Goal: Task Accomplishment & Management: Manage account settings

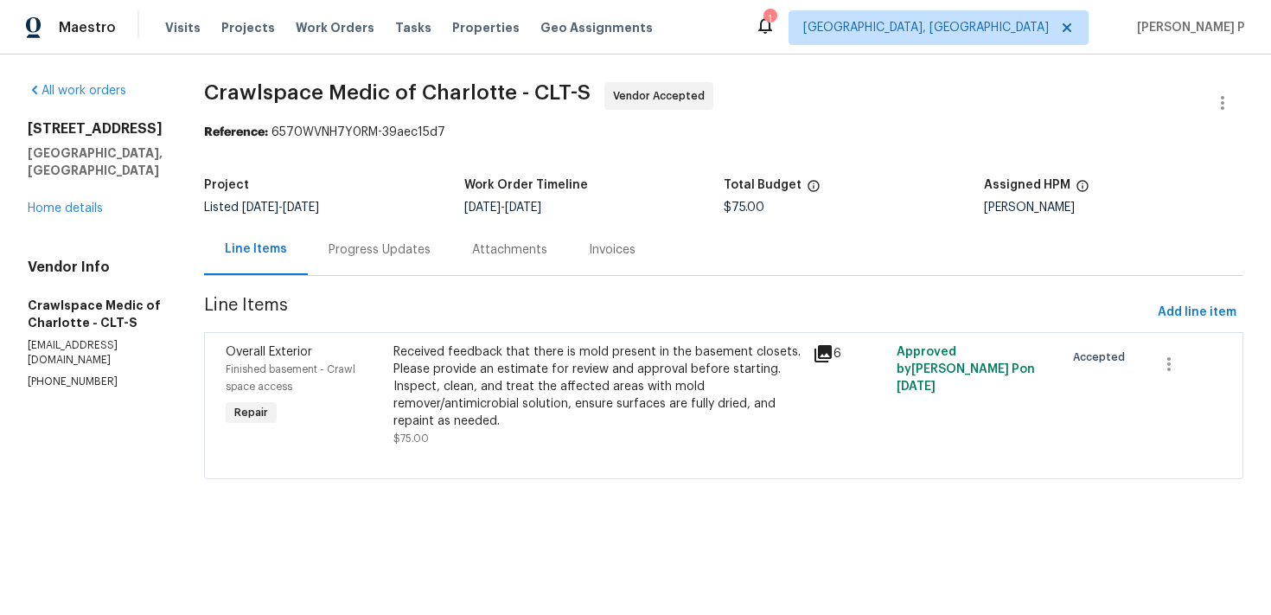
click at [431, 247] on div "Progress Updates" at bounding box center [380, 249] width 102 height 17
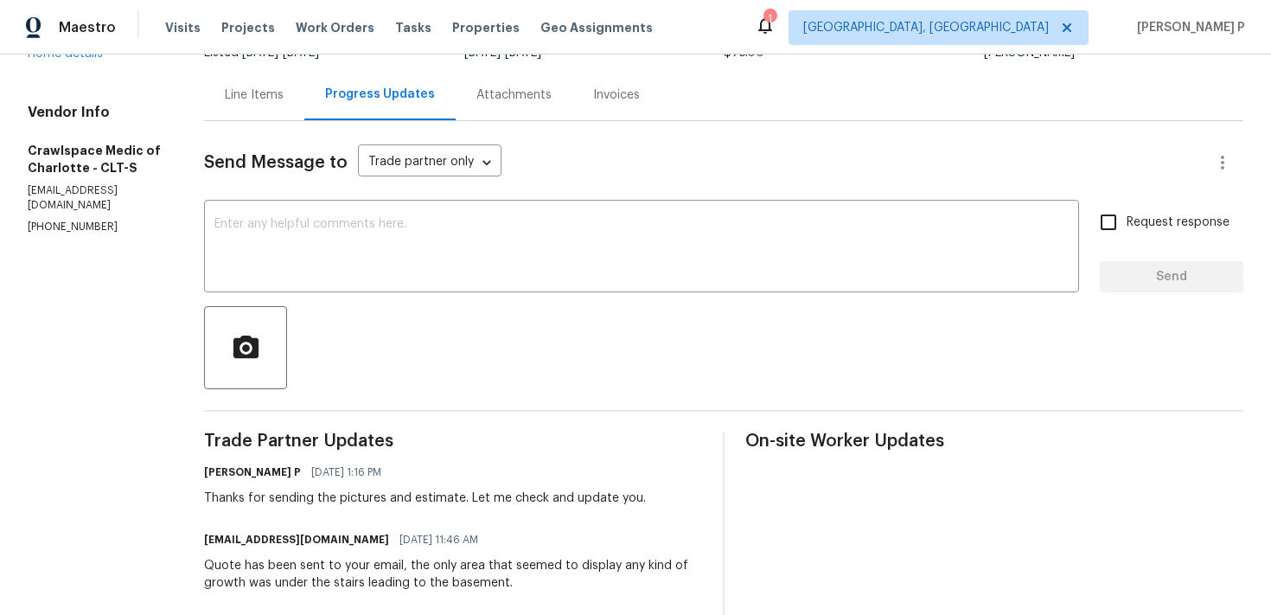
scroll to position [170, 0]
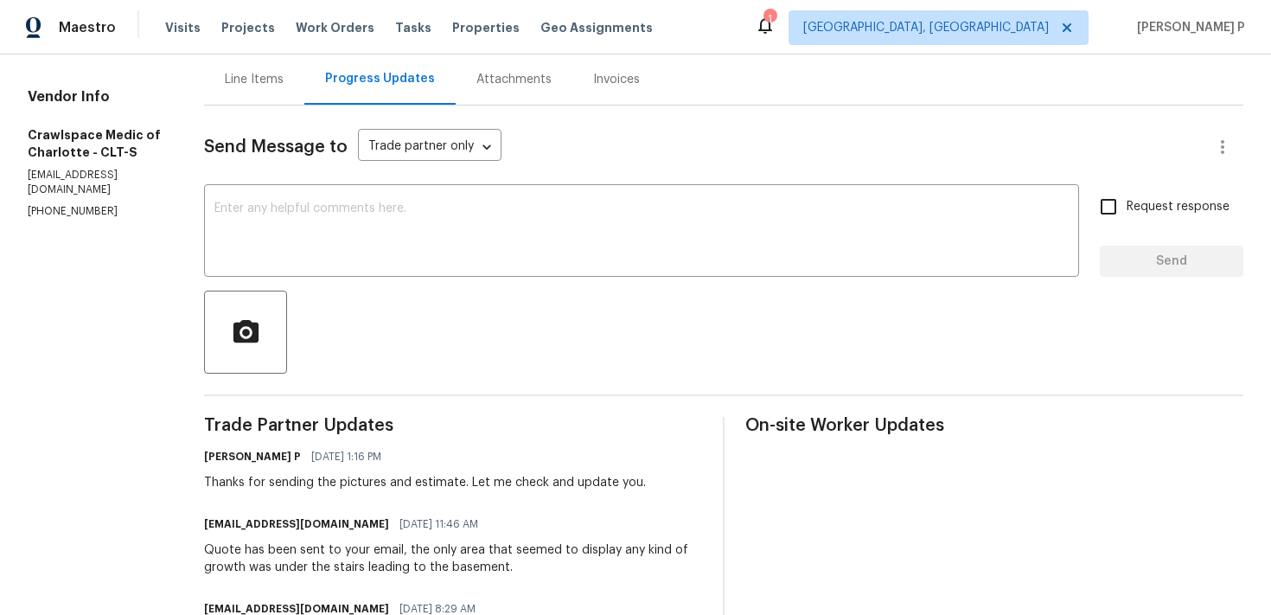
click at [269, 65] on div "Line Items" at bounding box center [254, 79] width 100 height 51
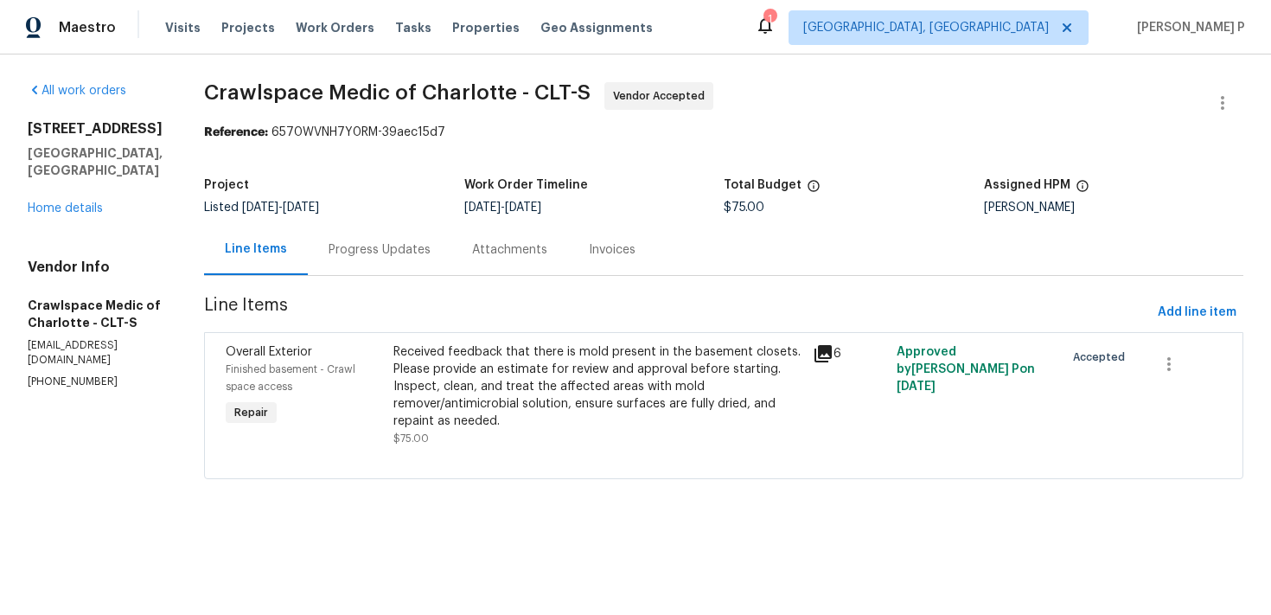
click at [619, 390] on div "Received feedback that there is mold present in the basement closets. Please pr…" at bounding box center [597, 386] width 409 height 86
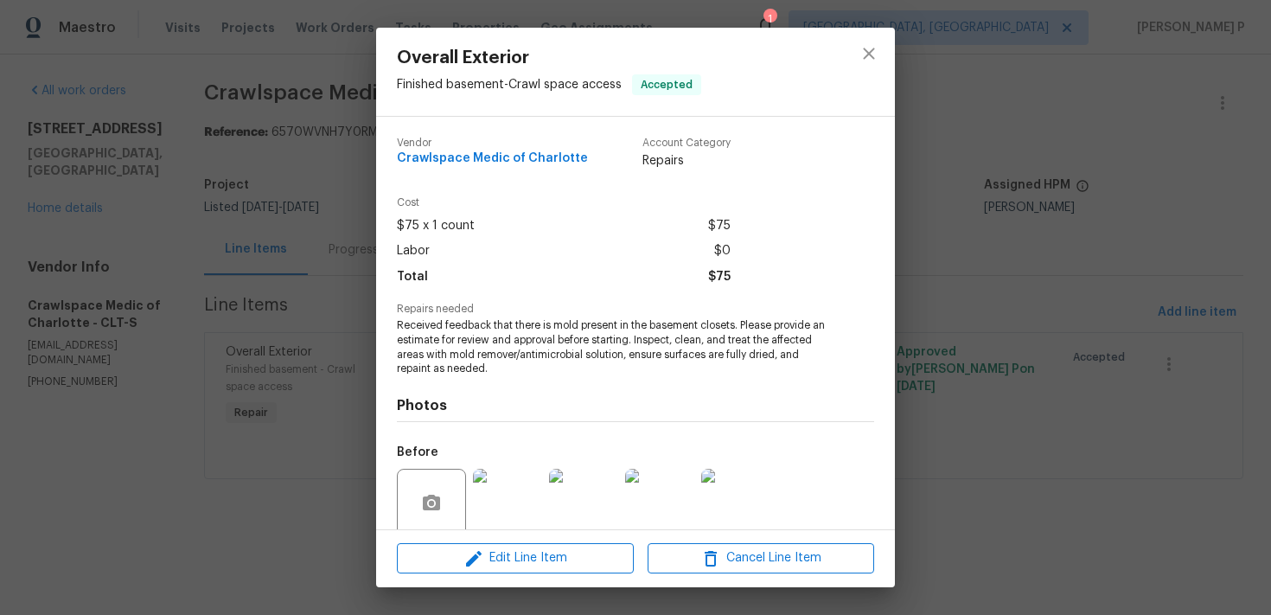
scroll to position [138, 0]
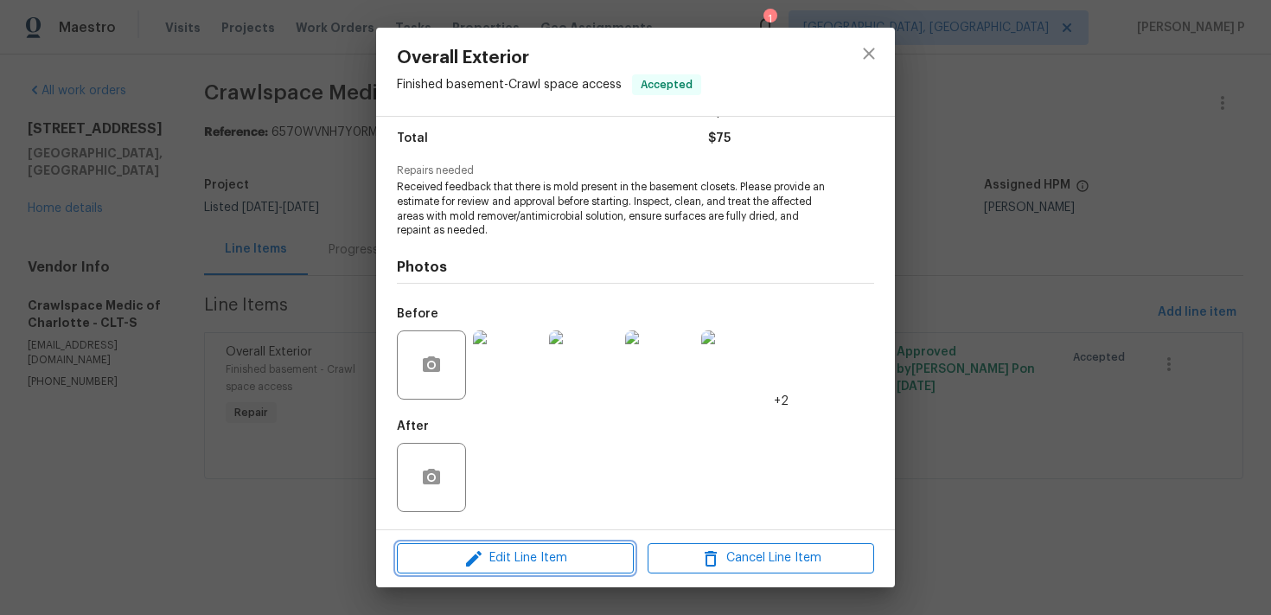
click at [542, 563] on span "Edit Line Item" at bounding box center [515, 558] width 226 height 22
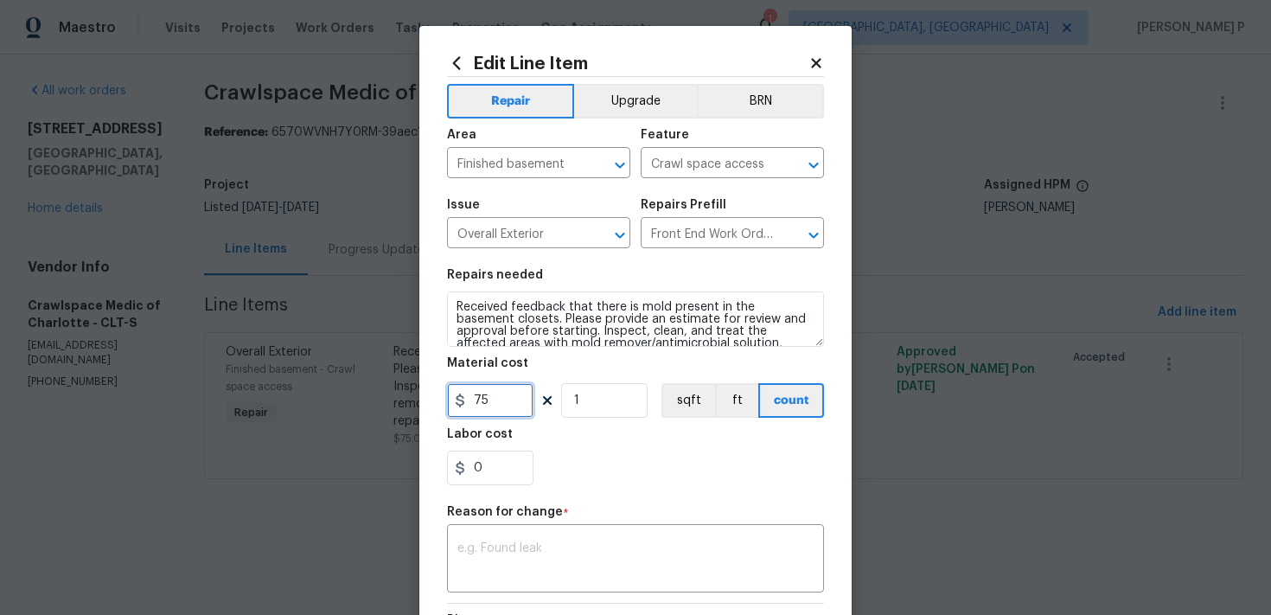
click at [494, 407] on input "75" at bounding box center [490, 400] width 86 height 35
type input "1085.51"
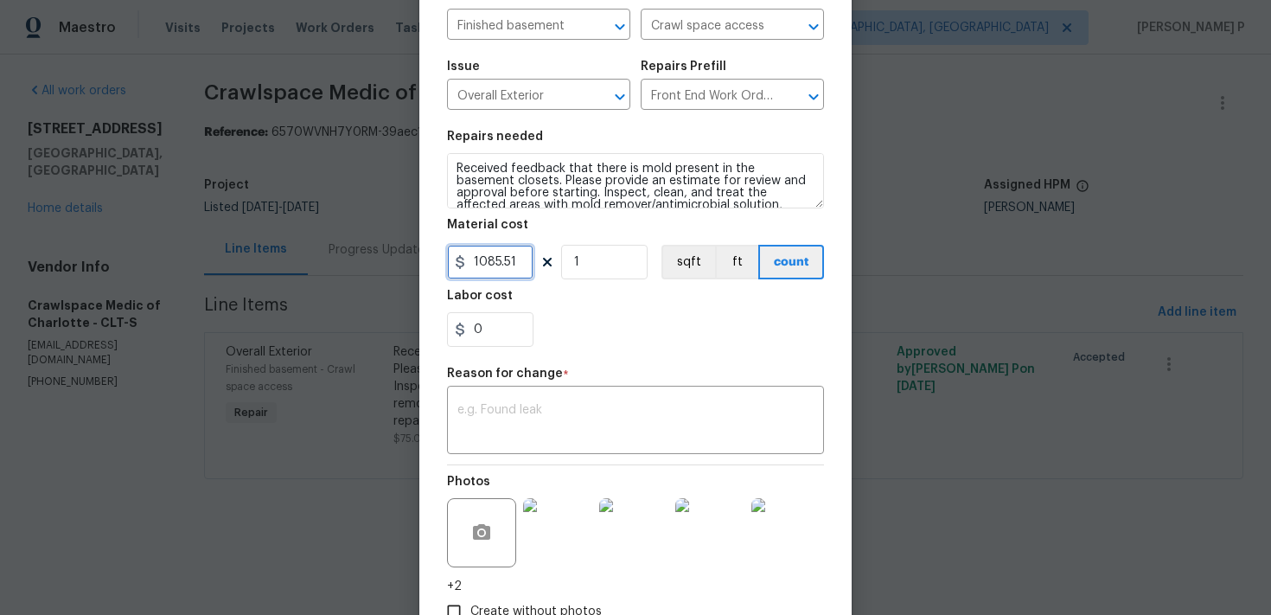
scroll to position [139, 0]
click at [527, 402] on div "x ​" at bounding box center [635, 421] width 377 height 64
paste textarea "(RP) Updated per vendor’s final cost."
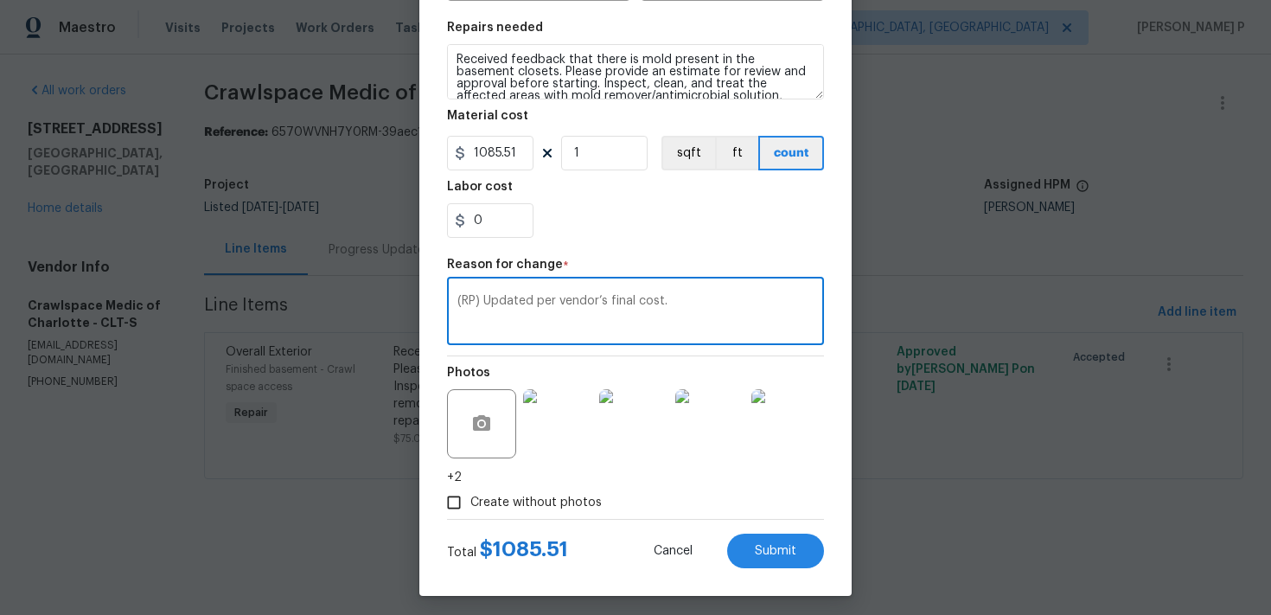
scroll to position [255, 0]
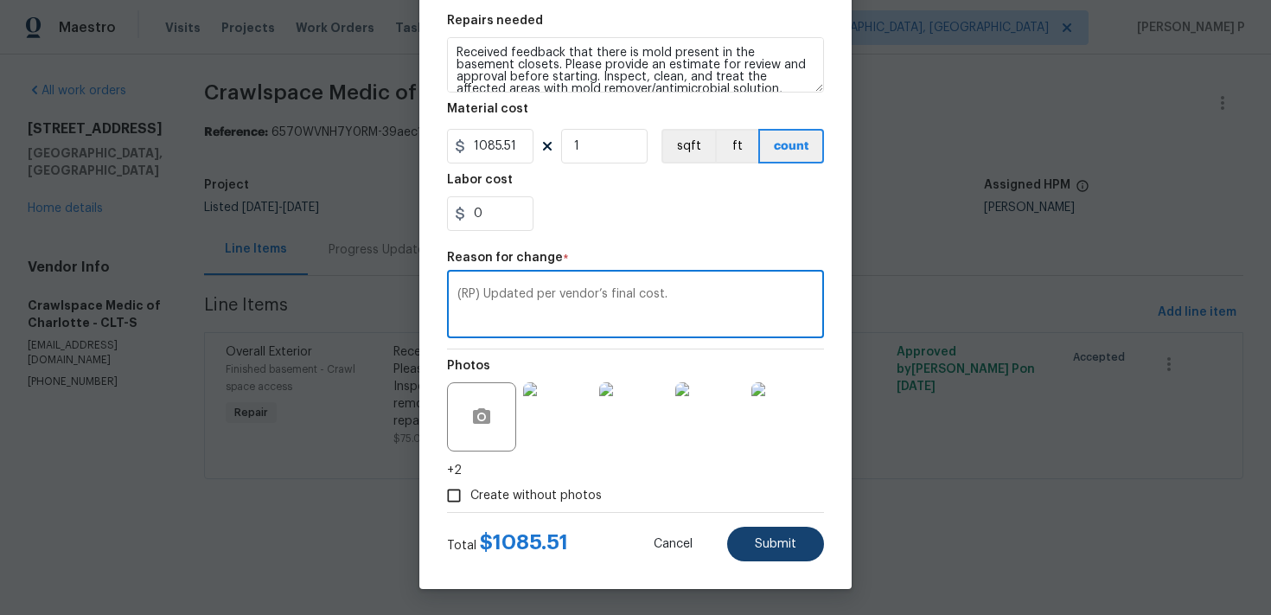
type textarea "(RP) Updated per vendor’s final cost."
click at [781, 546] on span "Submit" at bounding box center [775, 544] width 41 height 13
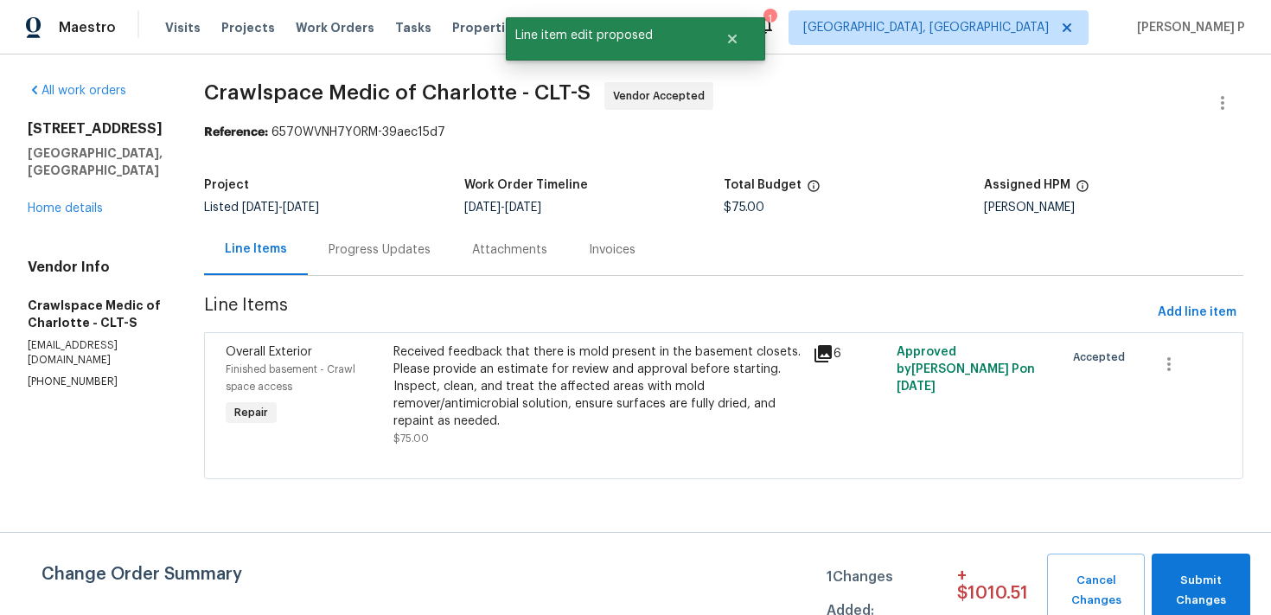
scroll to position [0, 0]
click at [1210, 582] on span "Submit Changes" at bounding box center [1200, 591] width 81 height 40
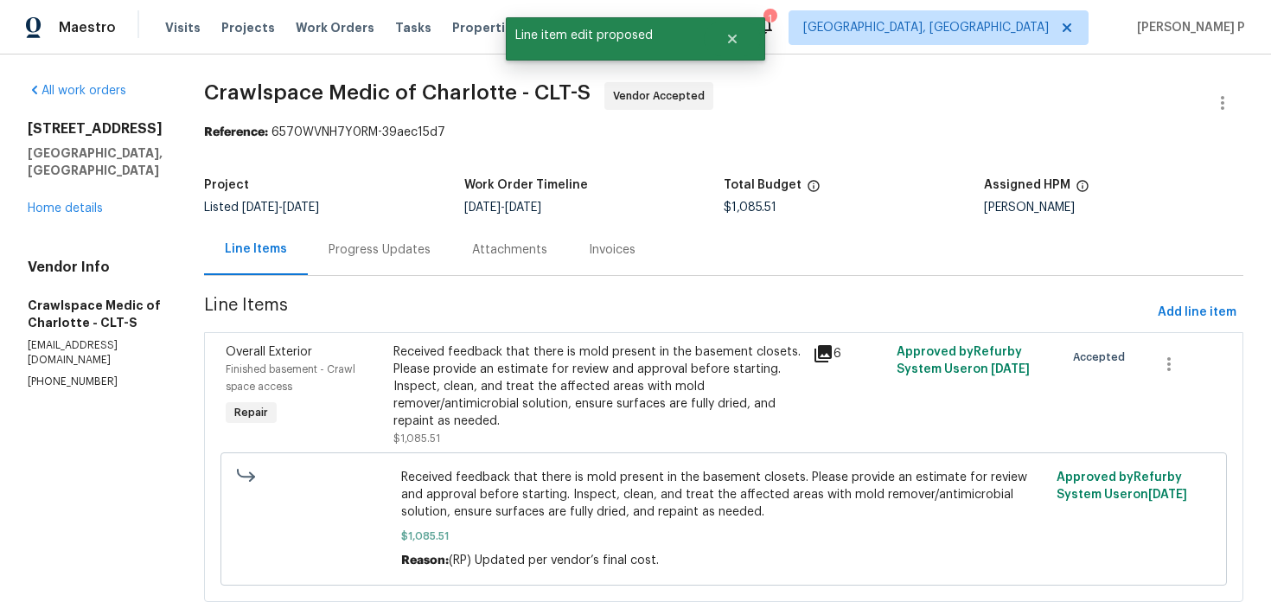
click at [451, 260] on div "Progress Updates" at bounding box center [380, 249] width 144 height 51
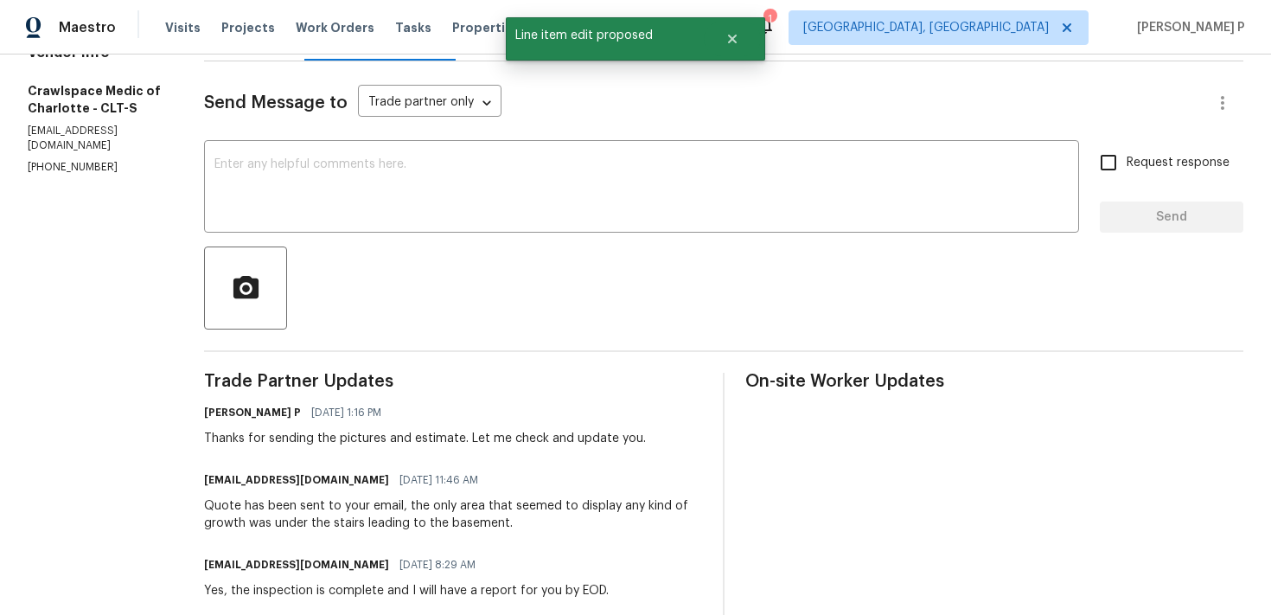
scroll to position [243, 0]
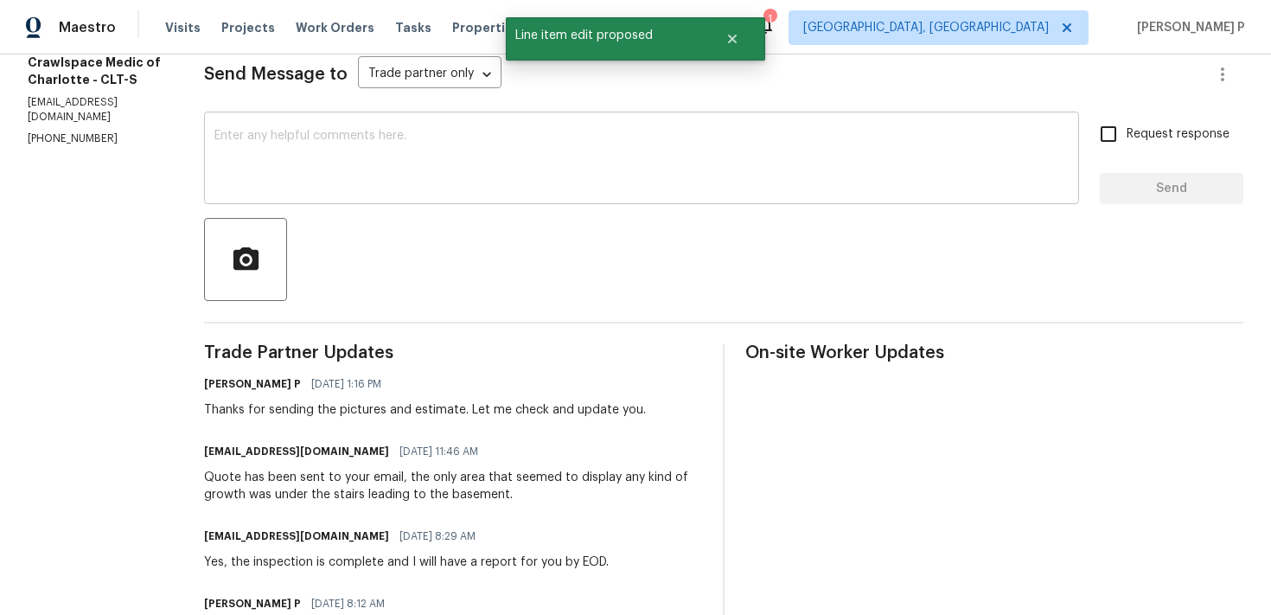
click at [438, 180] on textarea at bounding box center [641, 160] width 854 height 61
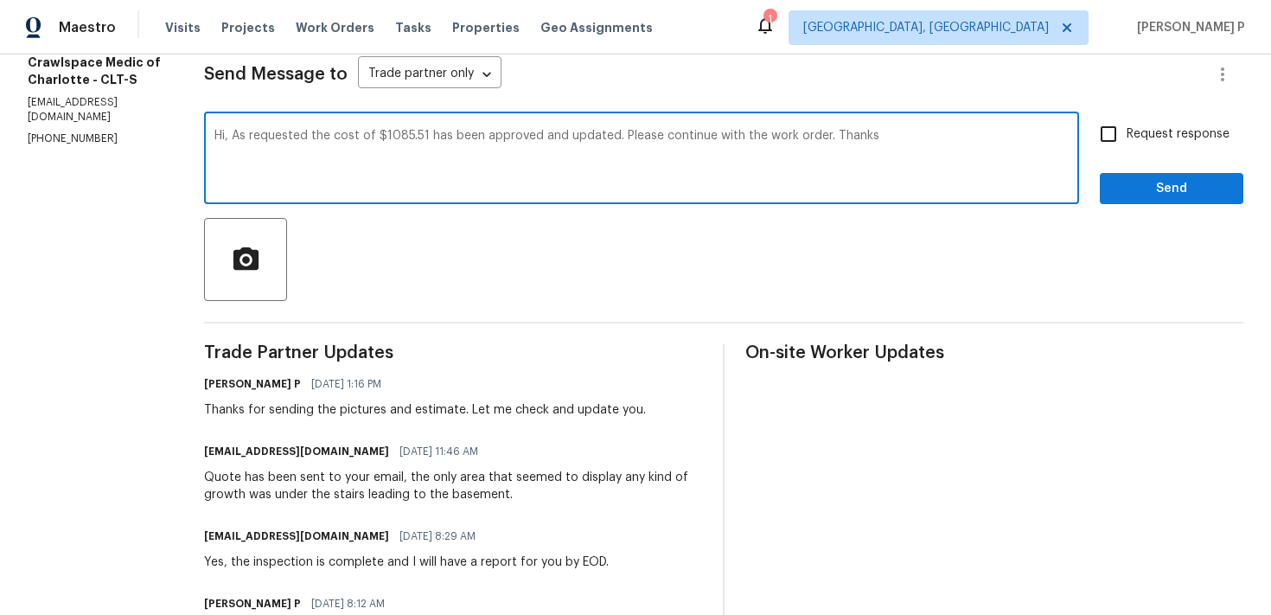
type textarea "Hi, As requested the cost of $1085.51 has been approved and updated. Please con…"
click at [1112, 142] on input "Request response" at bounding box center [1108, 134] width 36 height 36
checkbox input "true"
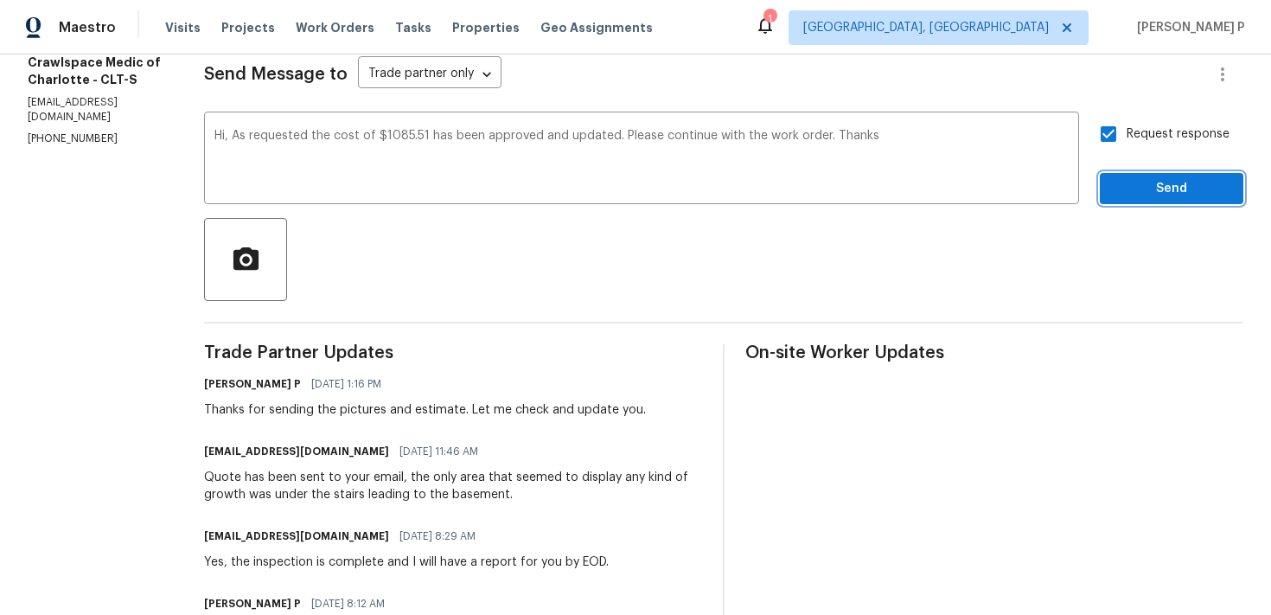
click at [1141, 188] on span "Send" at bounding box center [1171, 189] width 116 height 22
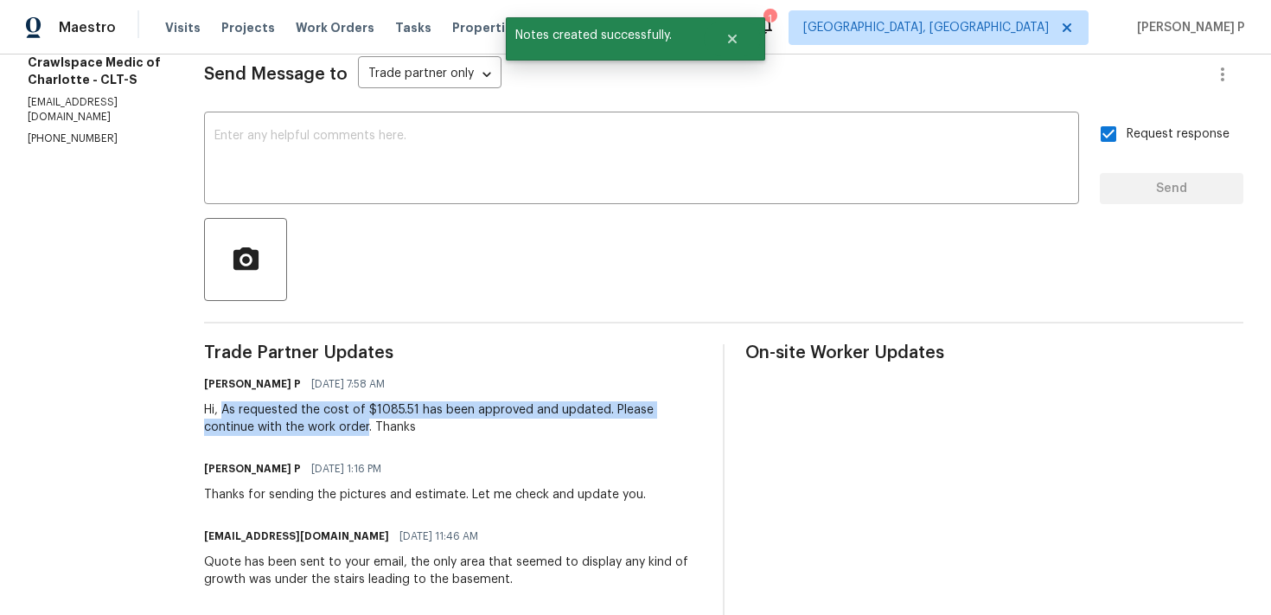
drag, startPoint x: 252, startPoint y: 411, endPoint x: 396, endPoint y: 425, distance: 144.3
click at [396, 425] on div "Hi, As requested the cost of $1085.51 has been approved and updated. Please con…" at bounding box center [453, 418] width 498 height 35
copy div "As requested the cost of $1085.51 has been approved and updated. Please continu…"
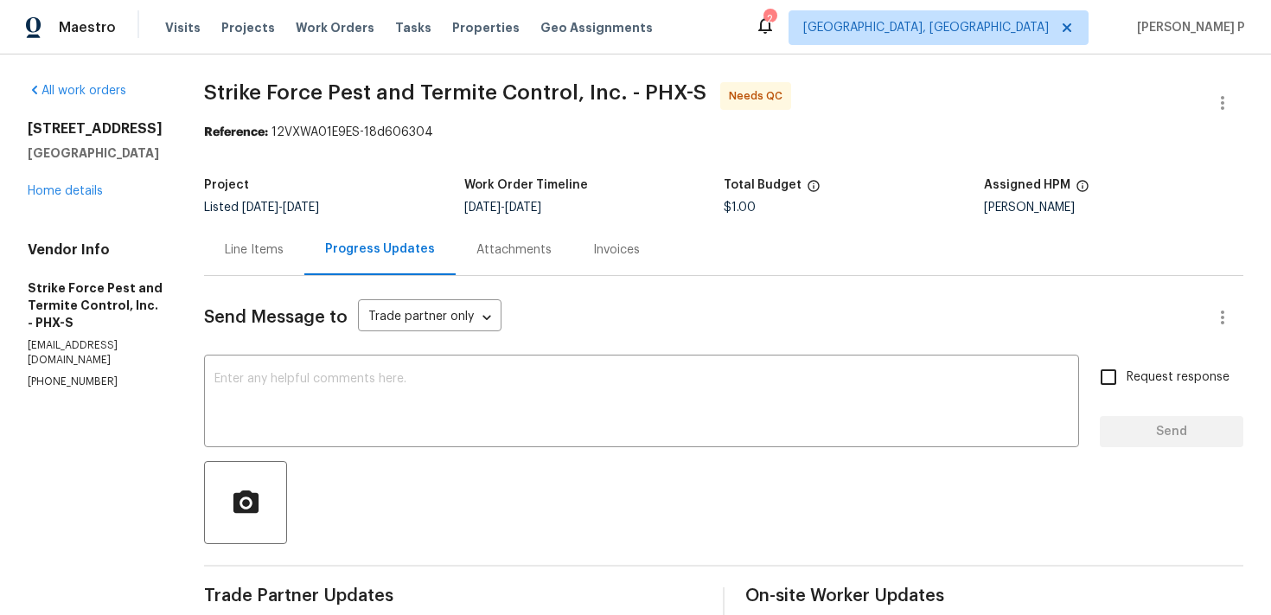
click at [268, 251] on div "Line Items" at bounding box center [254, 249] width 59 height 17
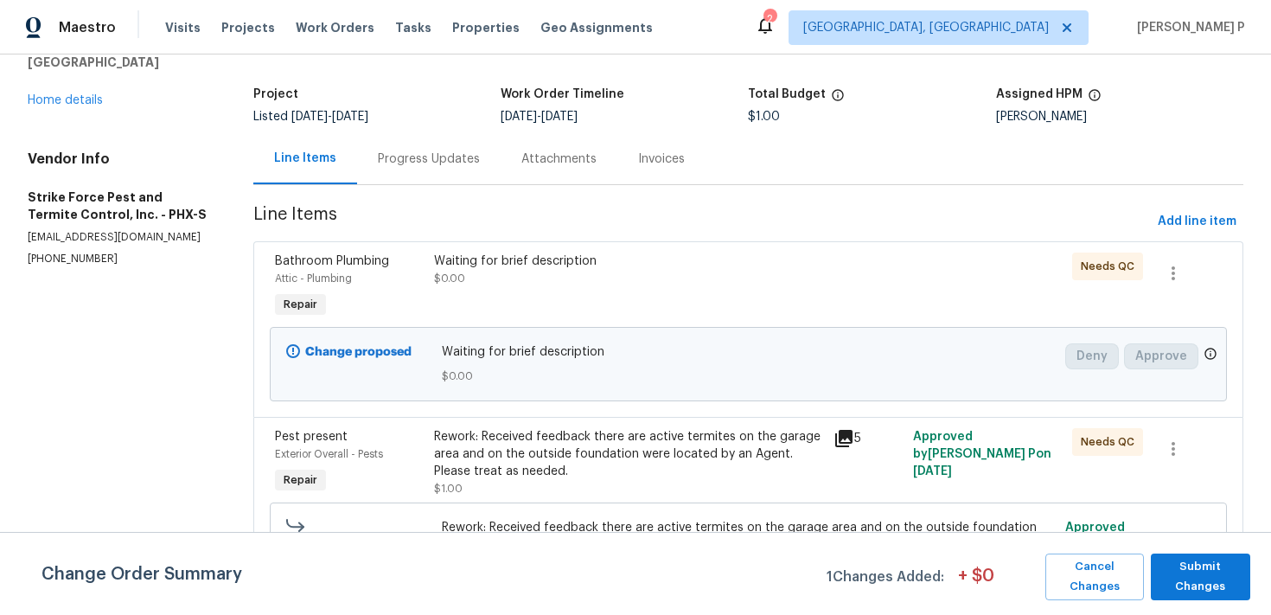
scroll to position [136, 0]
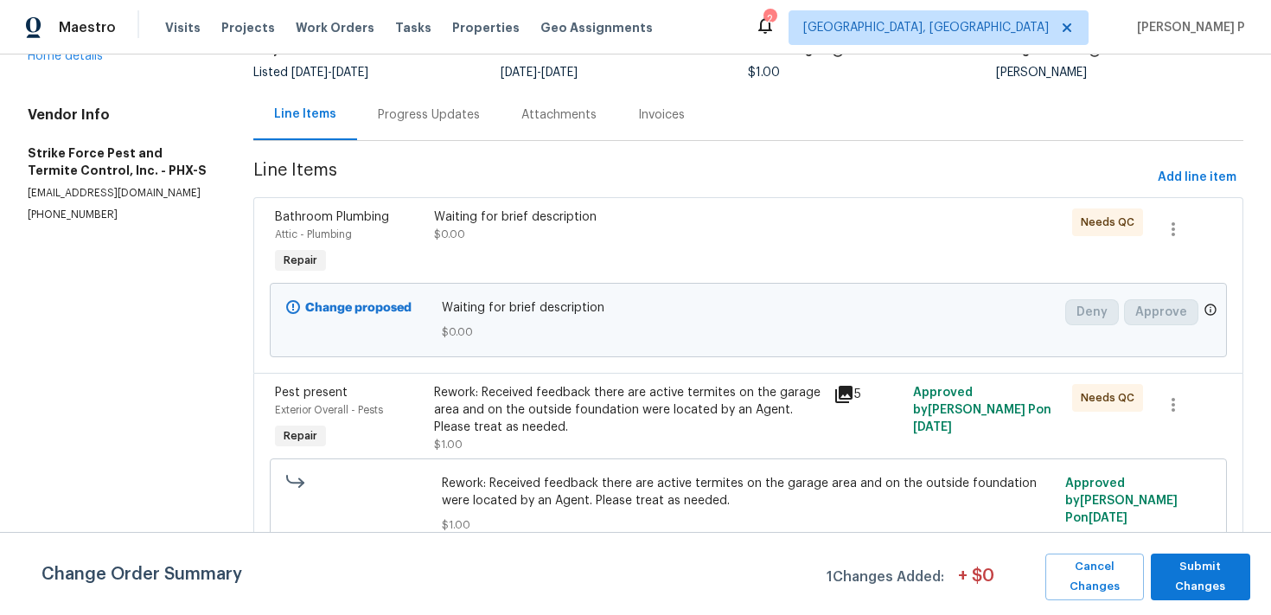
click at [570, 411] on div "Rework: Received feedback there are active termites on the garage area and on t…" at bounding box center [628, 410] width 388 height 52
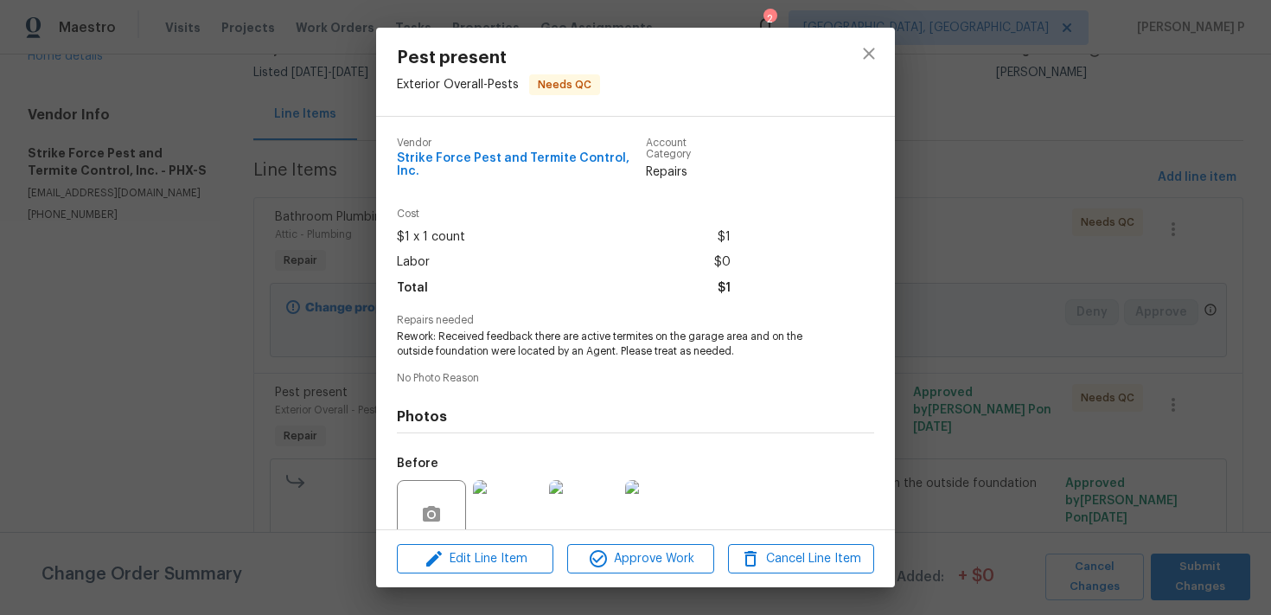
scroll to position [137, 0]
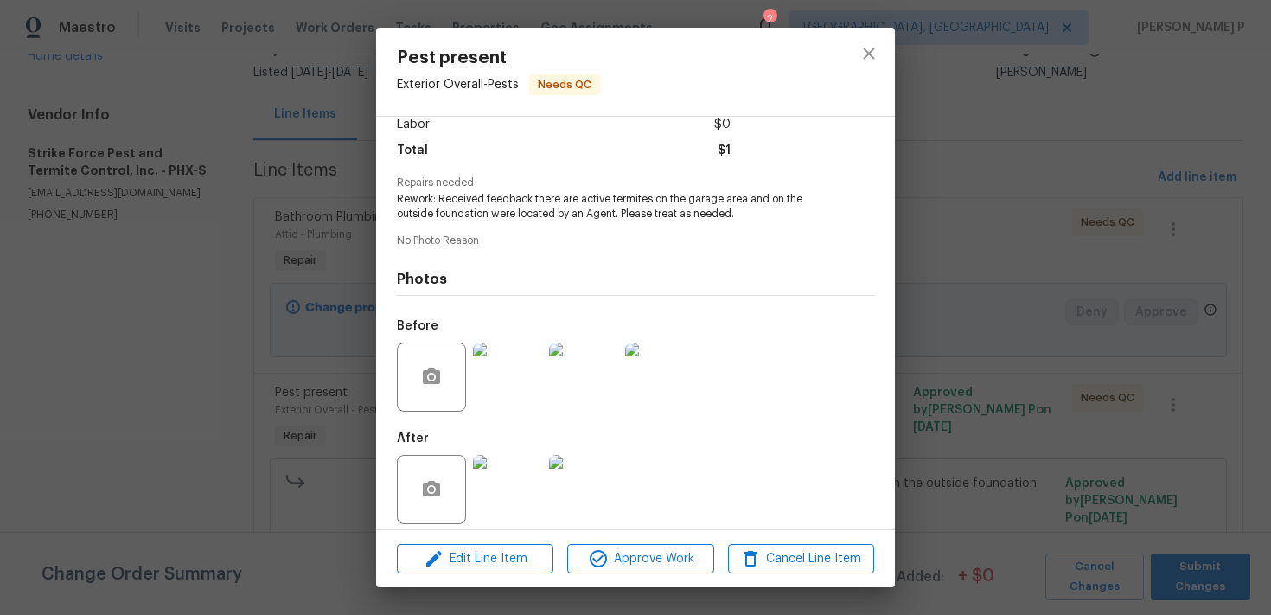
click at [511, 492] on img at bounding box center [507, 489] width 69 height 69
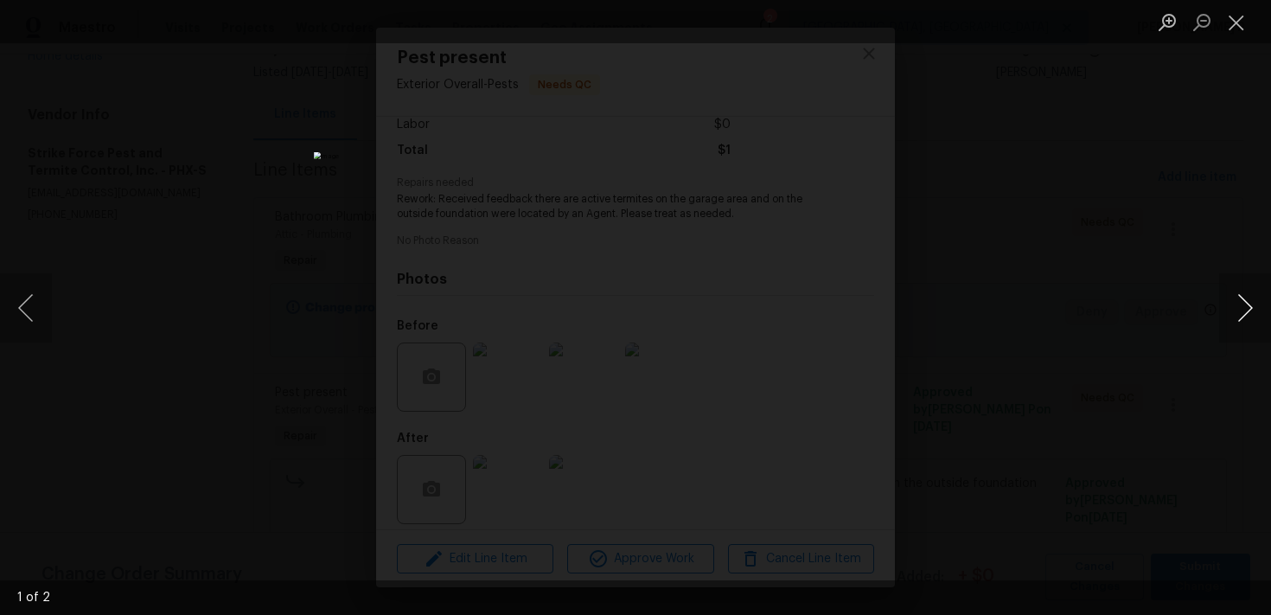
click at [1255, 297] on button "Next image" at bounding box center [1245, 307] width 52 height 69
click at [1245, 23] on button "Close lightbox" at bounding box center [1236, 22] width 35 height 30
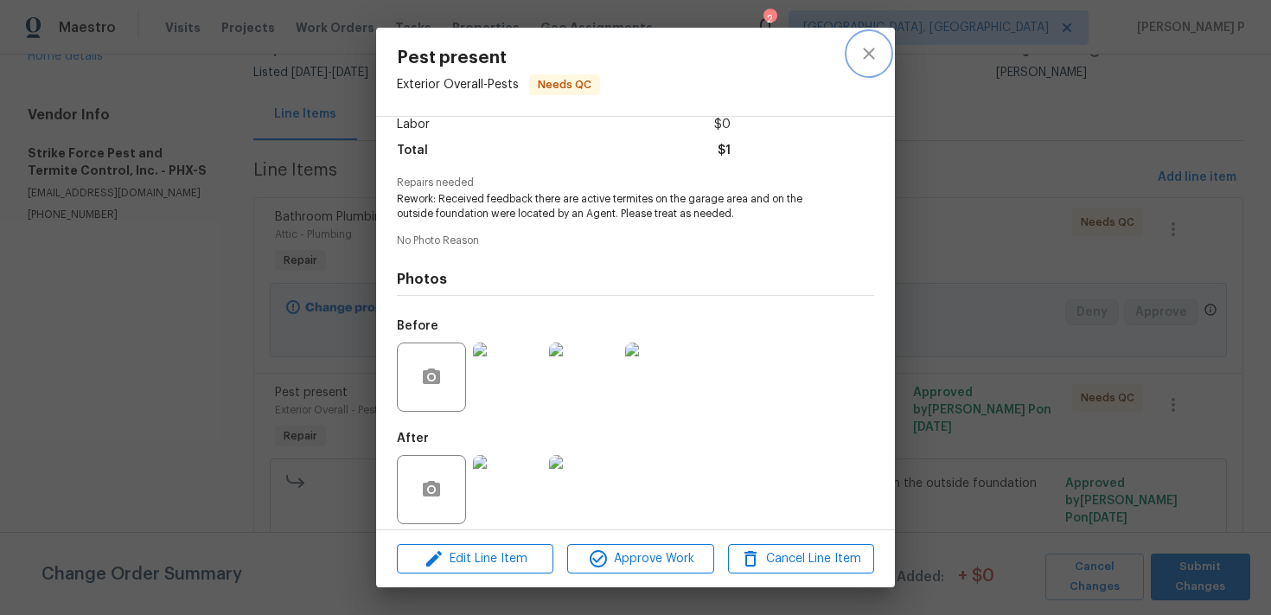
click at [865, 56] on icon "close" at bounding box center [868, 53] width 11 height 11
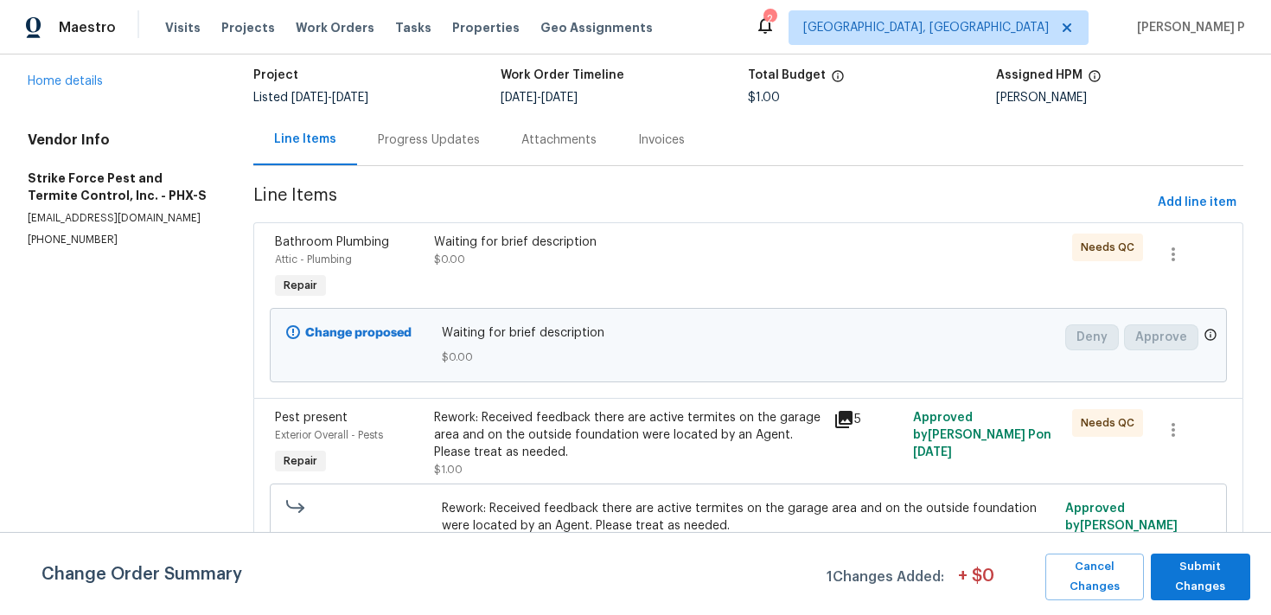
scroll to position [0, 0]
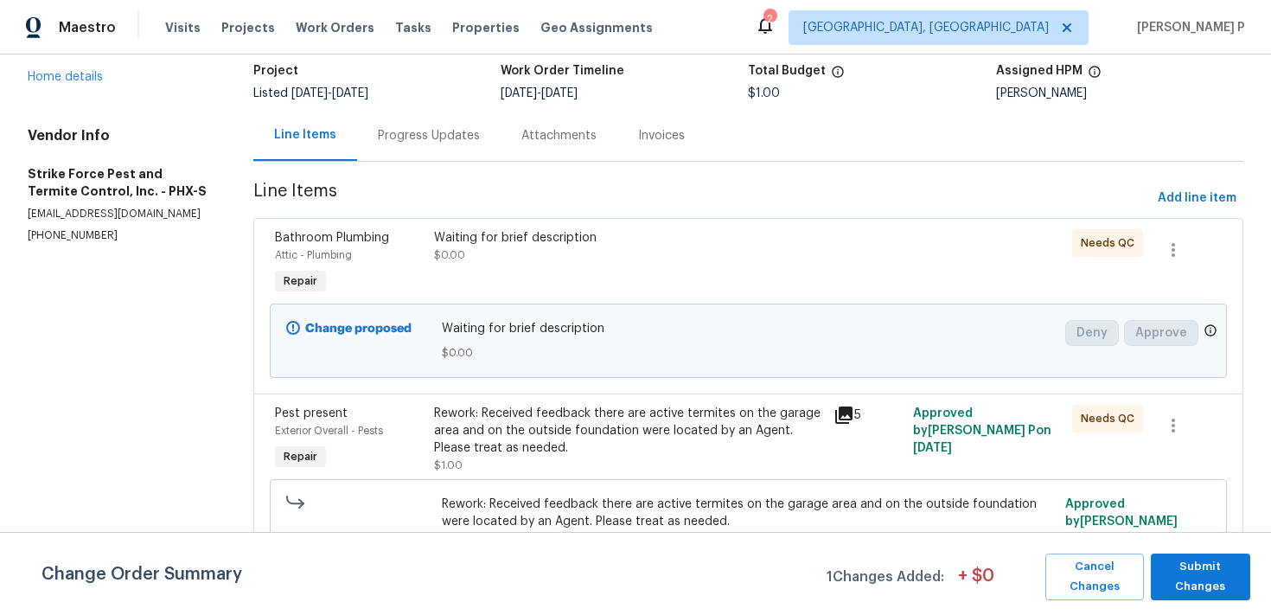
click at [463, 137] on div "Progress Updates" at bounding box center [429, 135] width 102 height 17
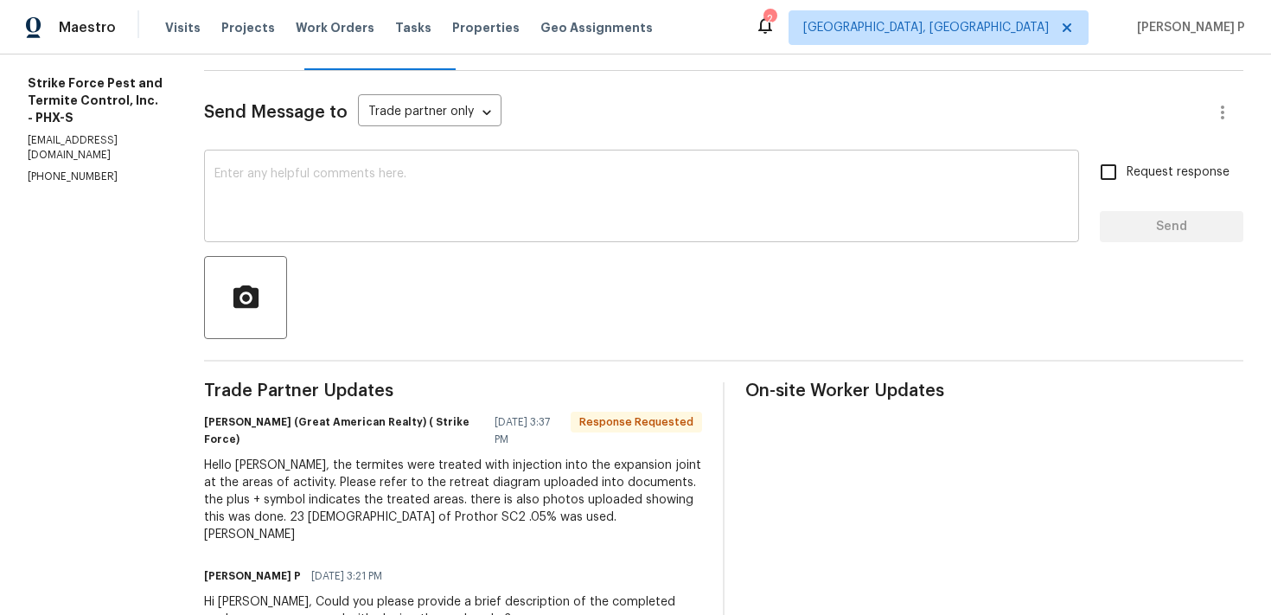
scroll to position [162, 0]
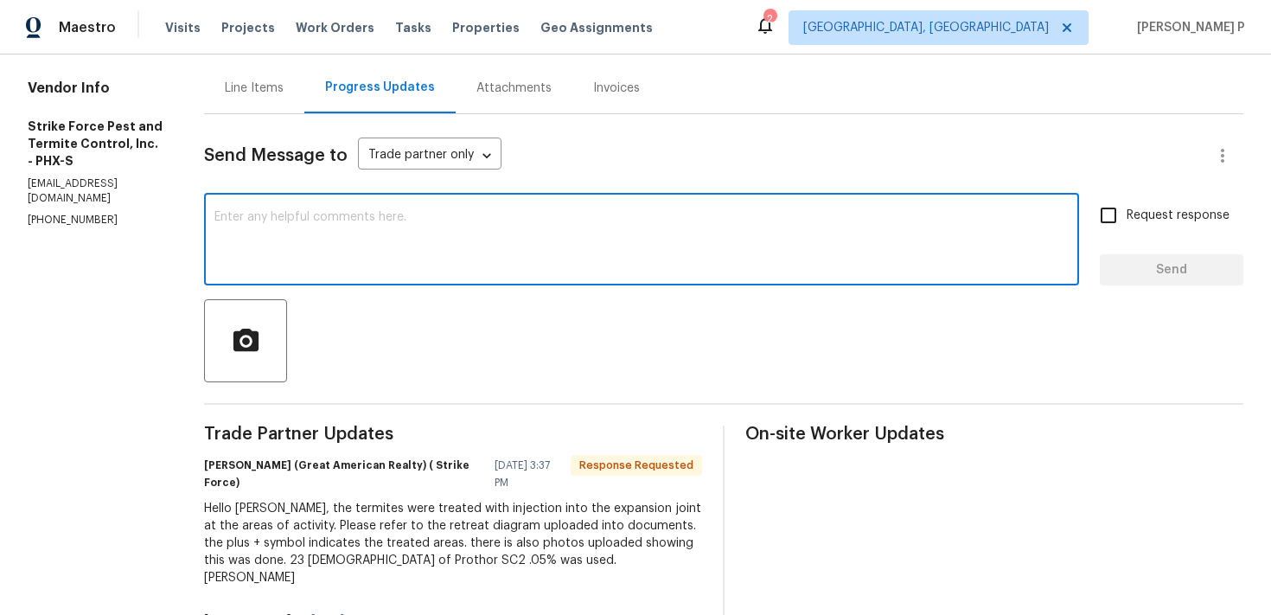
click at [416, 219] on textarea at bounding box center [641, 241] width 854 height 61
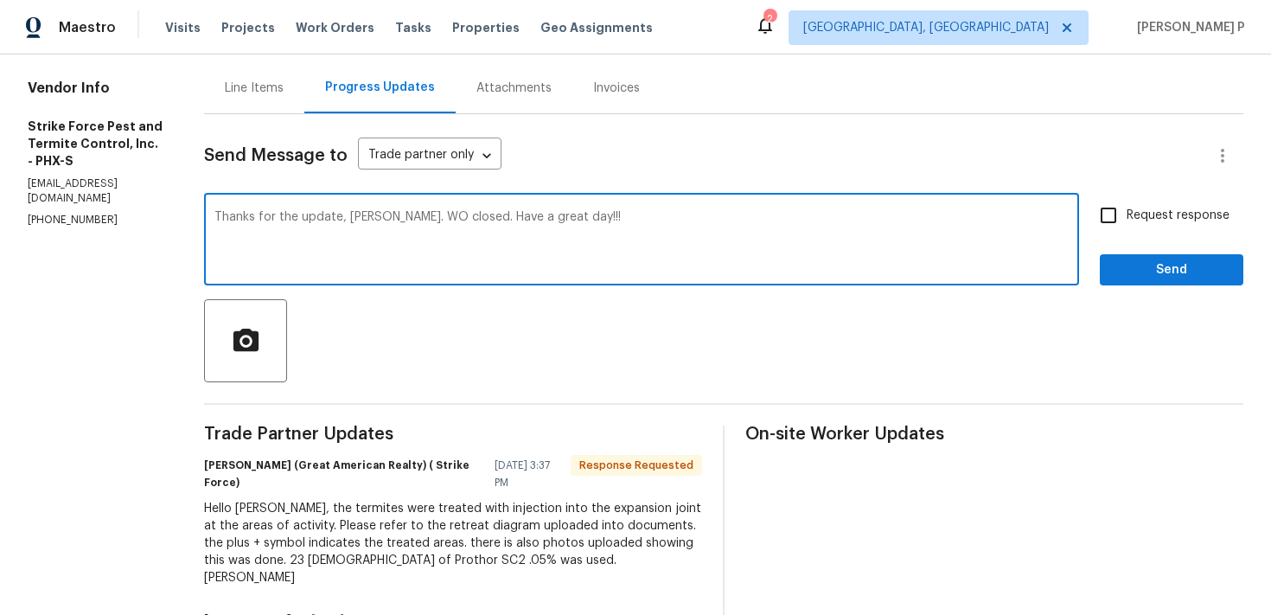
type textarea "Thanks for the update, Leslie. WO closed. Have a great day!!!"
click at [1122, 259] on span "Send" at bounding box center [1171, 270] width 116 height 22
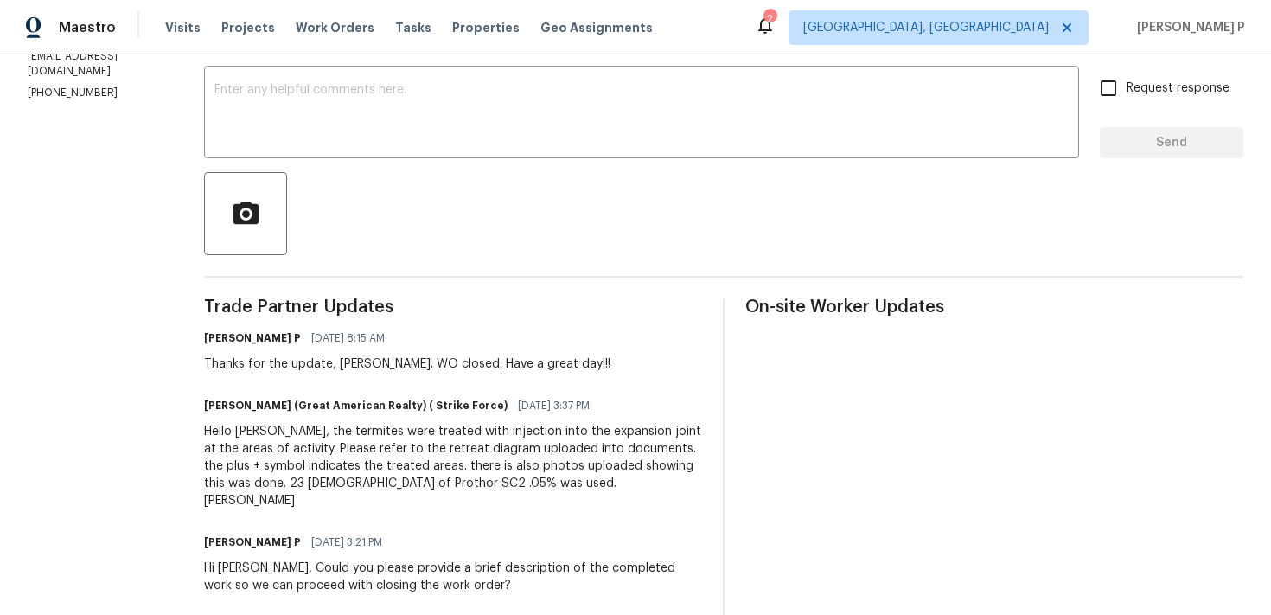
scroll to position [316, 0]
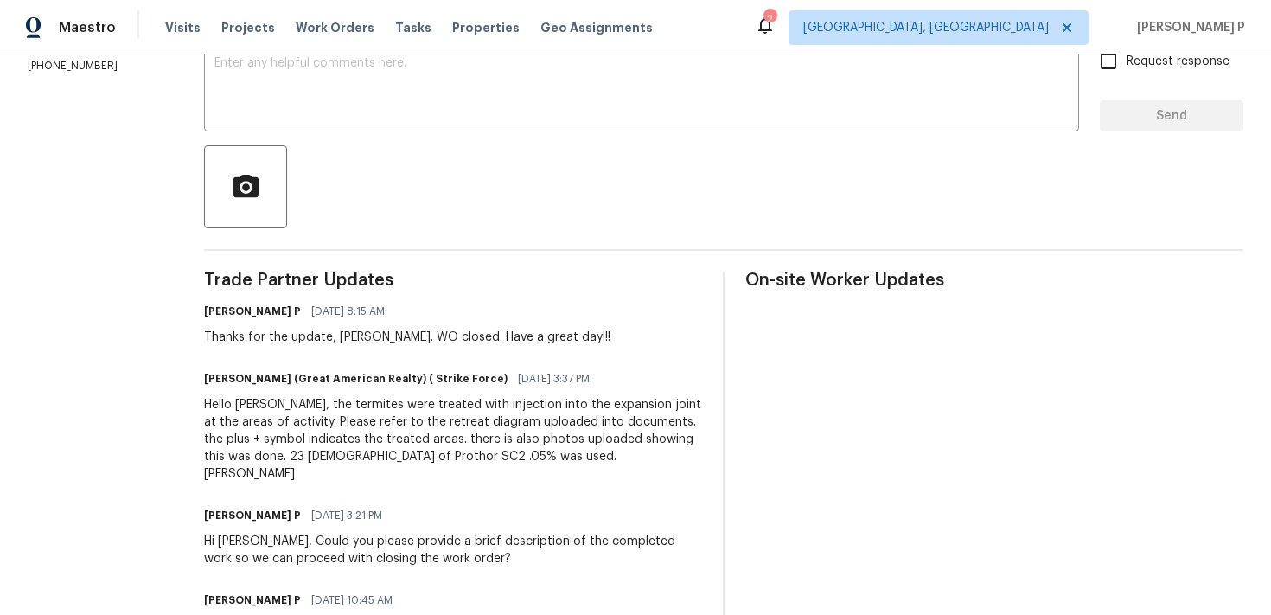
click at [340, 410] on div "Hello Ramyasri, the termites were treated with injection into the expansion joi…" at bounding box center [453, 439] width 498 height 86
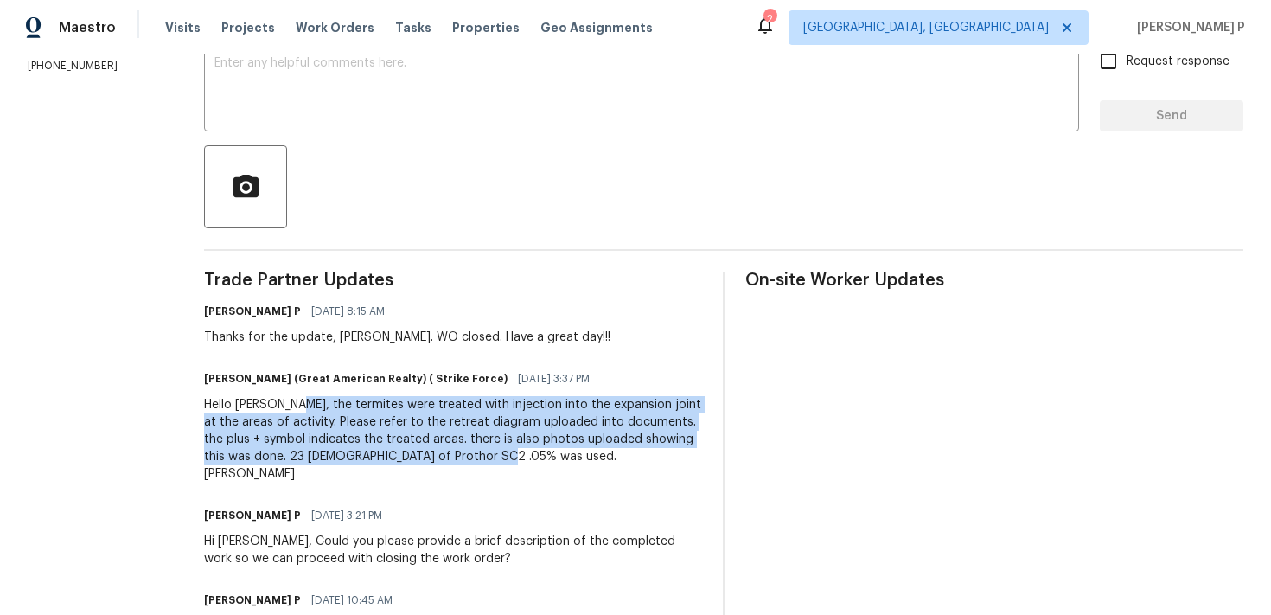
drag, startPoint x: 305, startPoint y: 404, endPoint x: 488, endPoint y: 455, distance: 190.2
click at [488, 455] on div "Hello Ramyasri, the termites were treated with injection into the expansion joi…" at bounding box center [453, 439] width 498 height 86
copy div "the termites were treated with injection into the expansion joint at the areas …"
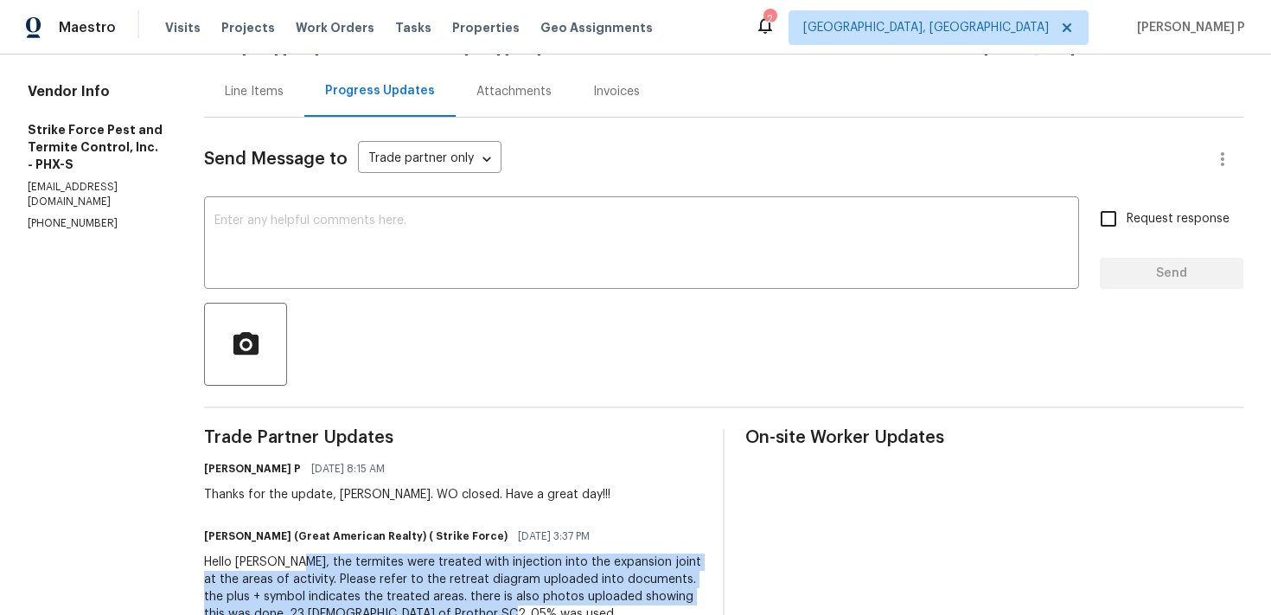
scroll to position [0, 0]
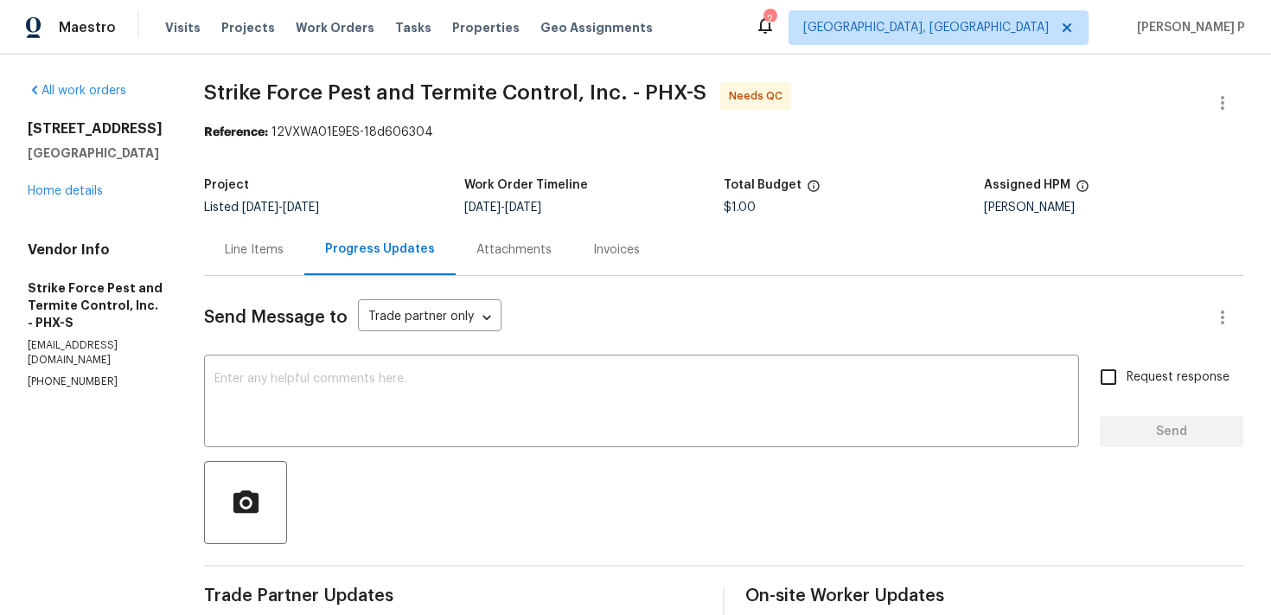
click at [275, 248] on div "Line Items" at bounding box center [254, 249] width 59 height 17
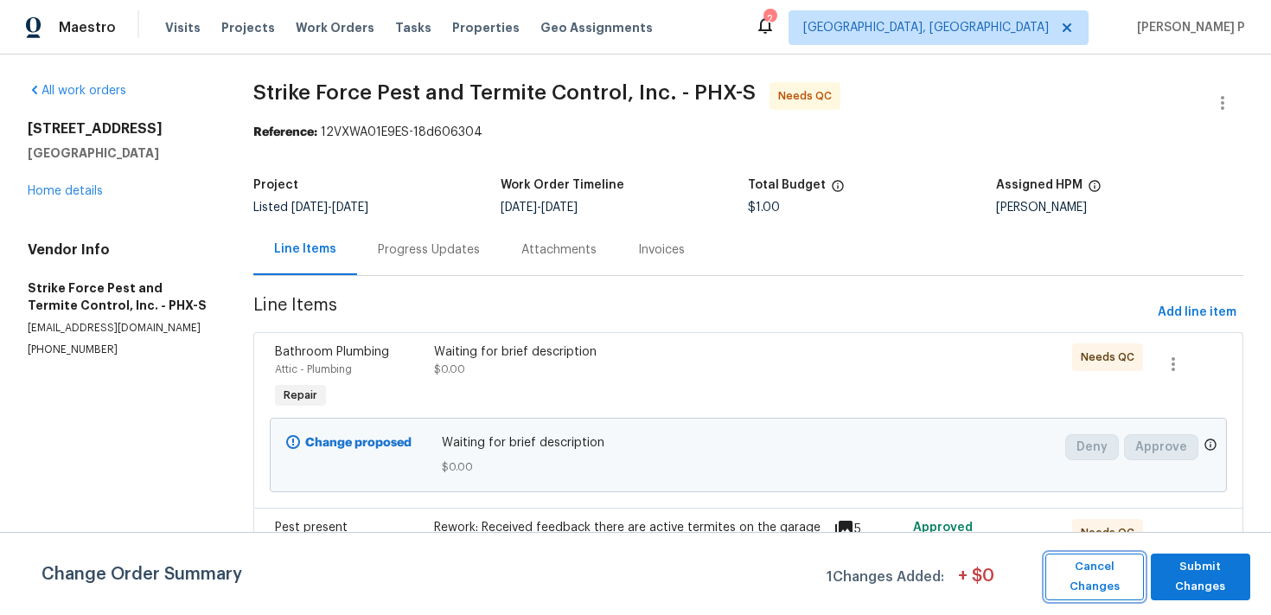
click at [1118, 575] on span "Cancel Changes" at bounding box center [1094, 577] width 81 height 40
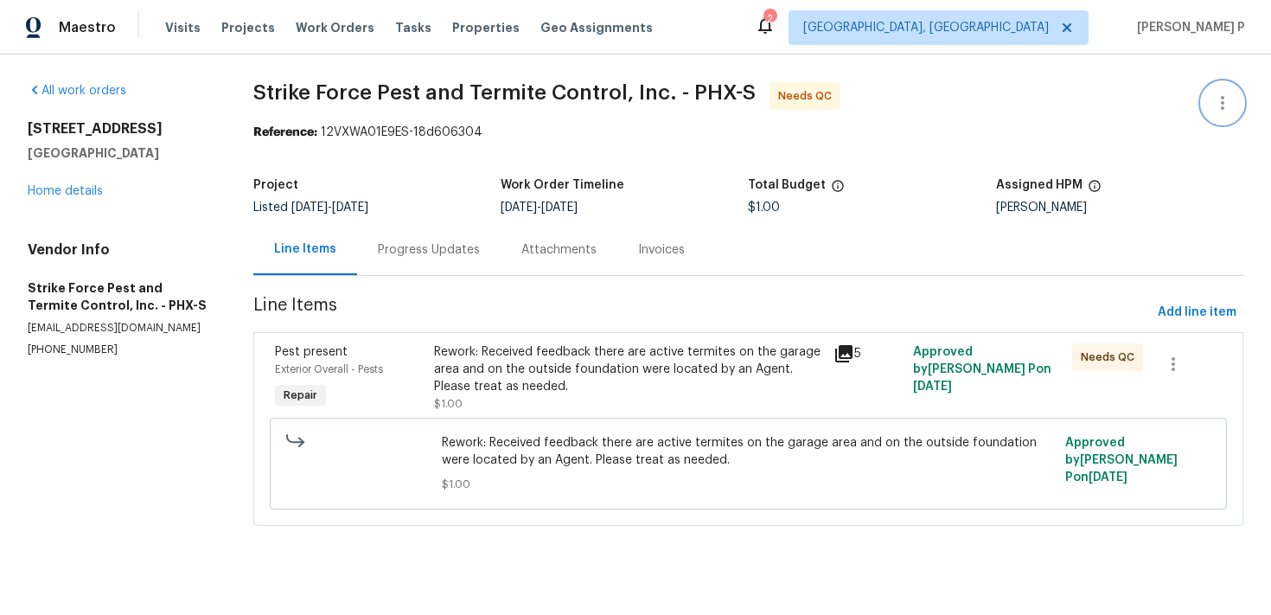
click at [1222, 93] on icon "button" at bounding box center [1222, 103] width 21 height 21
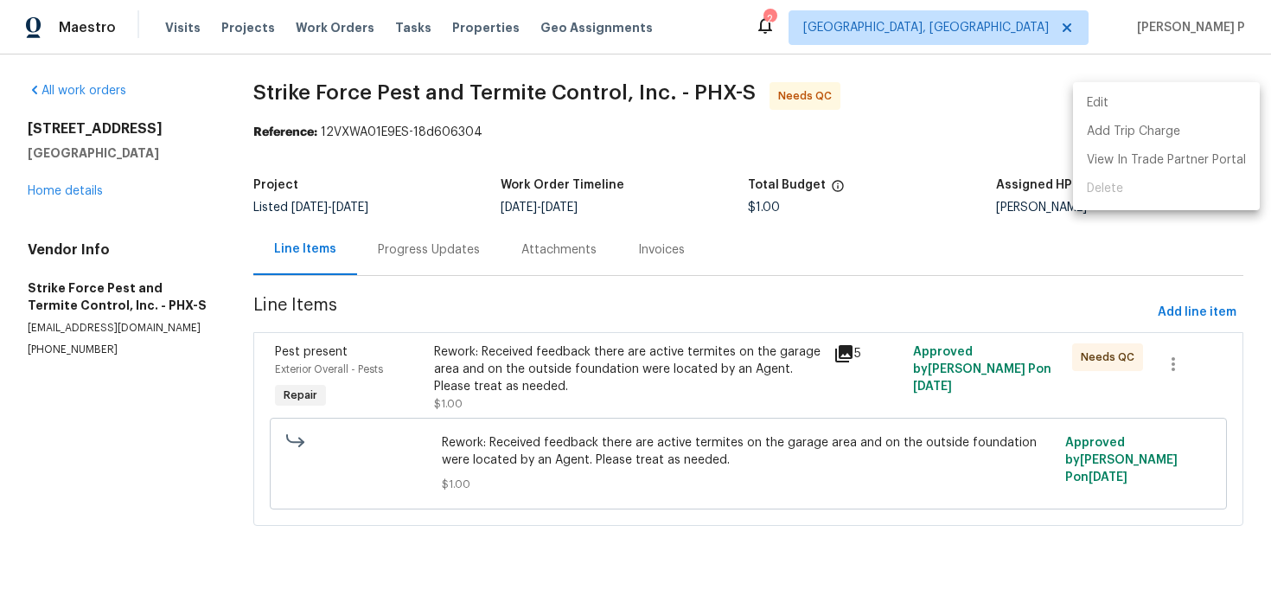
click at [1154, 103] on li "Edit" at bounding box center [1166, 103] width 187 height 29
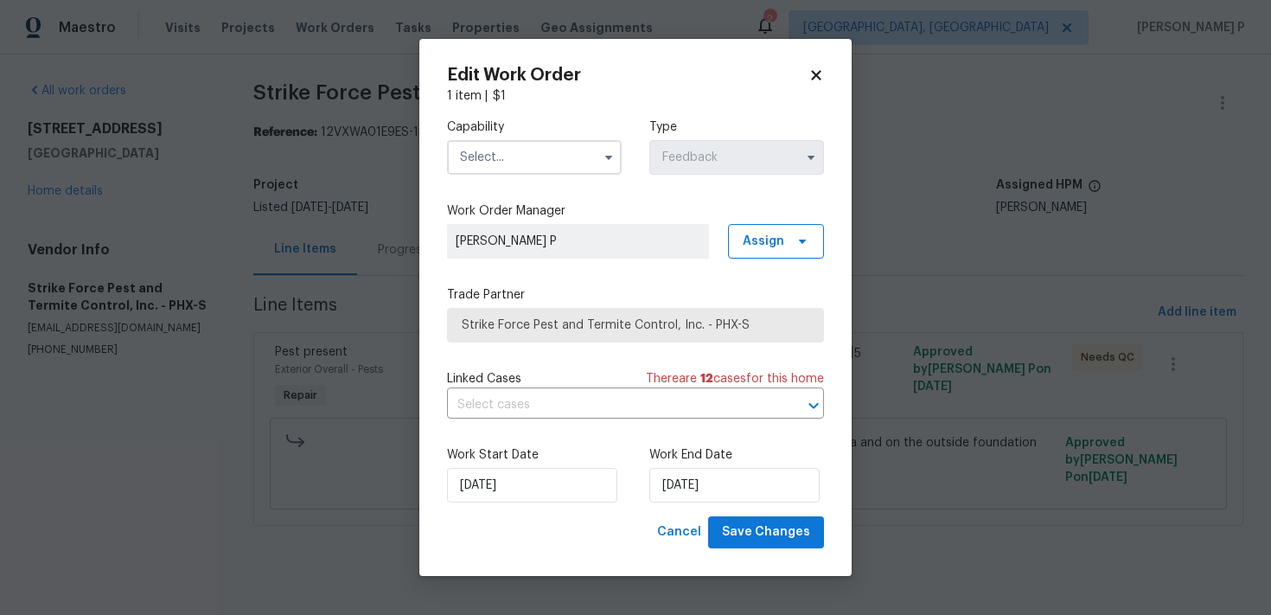
click at [559, 171] on input "text" at bounding box center [534, 157] width 175 height 35
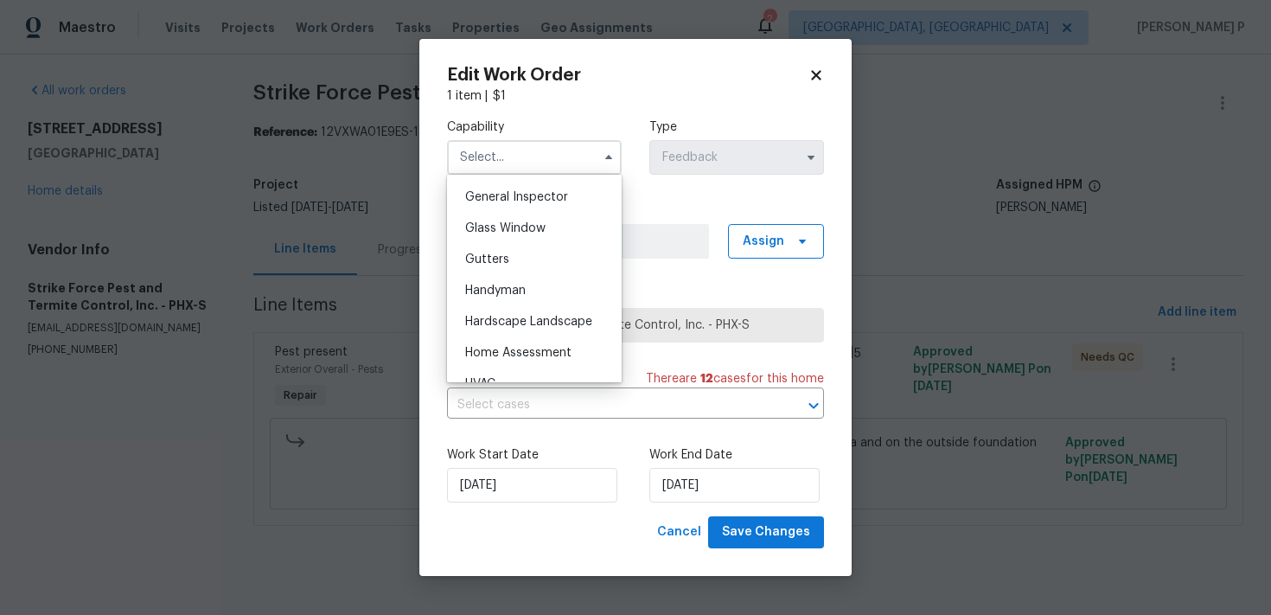
scroll to position [853, 0]
click at [501, 296] on span "Handyman" at bounding box center [495, 292] width 61 height 12
type input "Handyman"
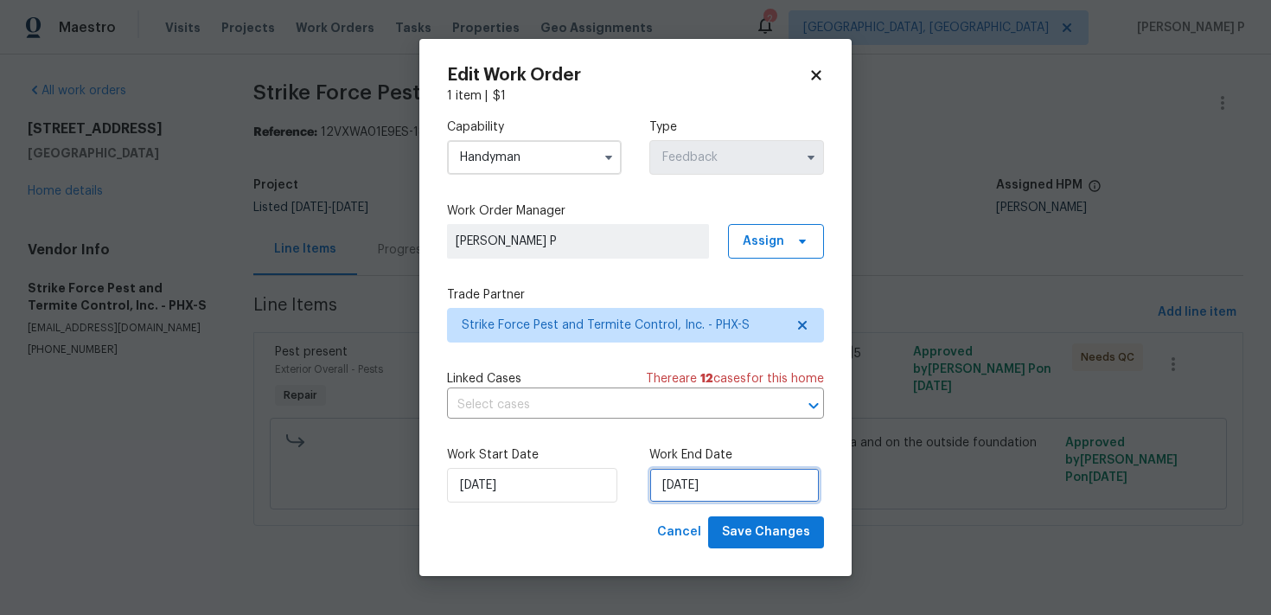
click at [678, 485] on input "16/09/2025" at bounding box center [734, 485] width 170 height 35
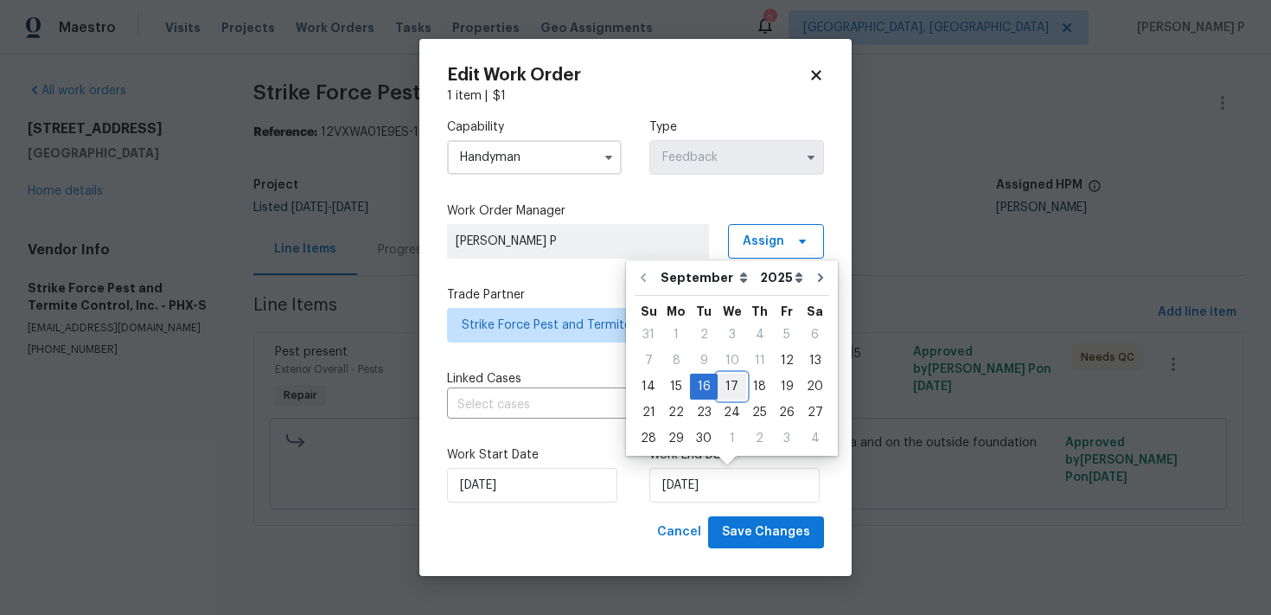
click at [734, 386] on div "17" at bounding box center [732, 386] width 29 height 24
type input "17/09/2025"
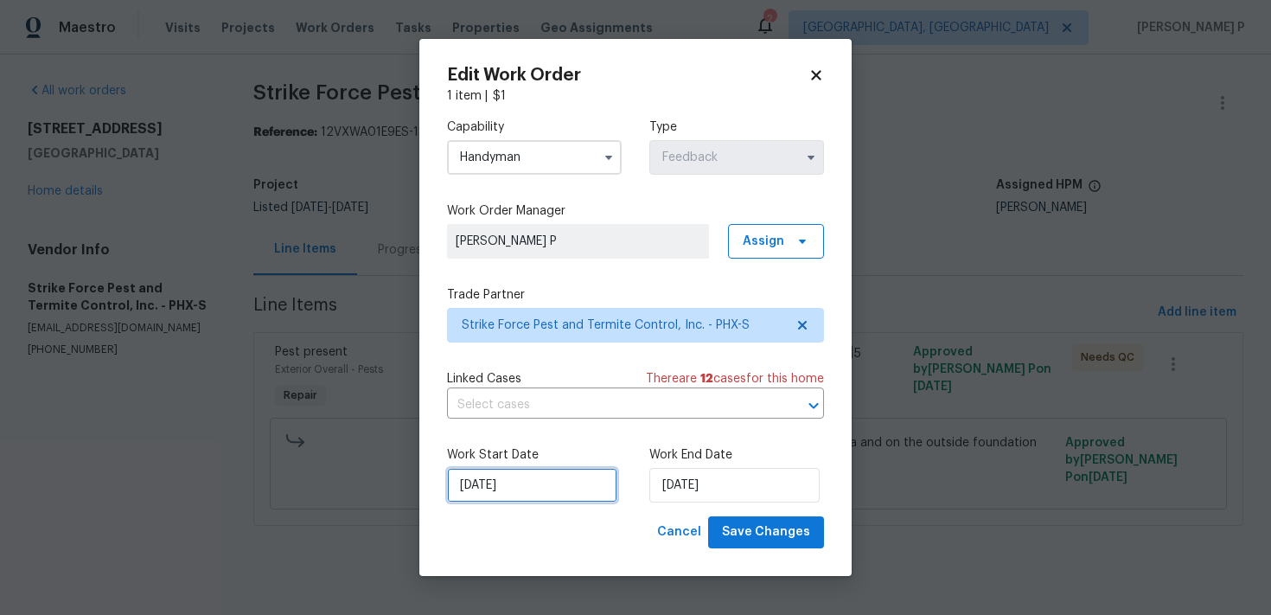
click at [558, 485] on input "12/09/2025" at bounding box center [532, 485] width 170 height 35
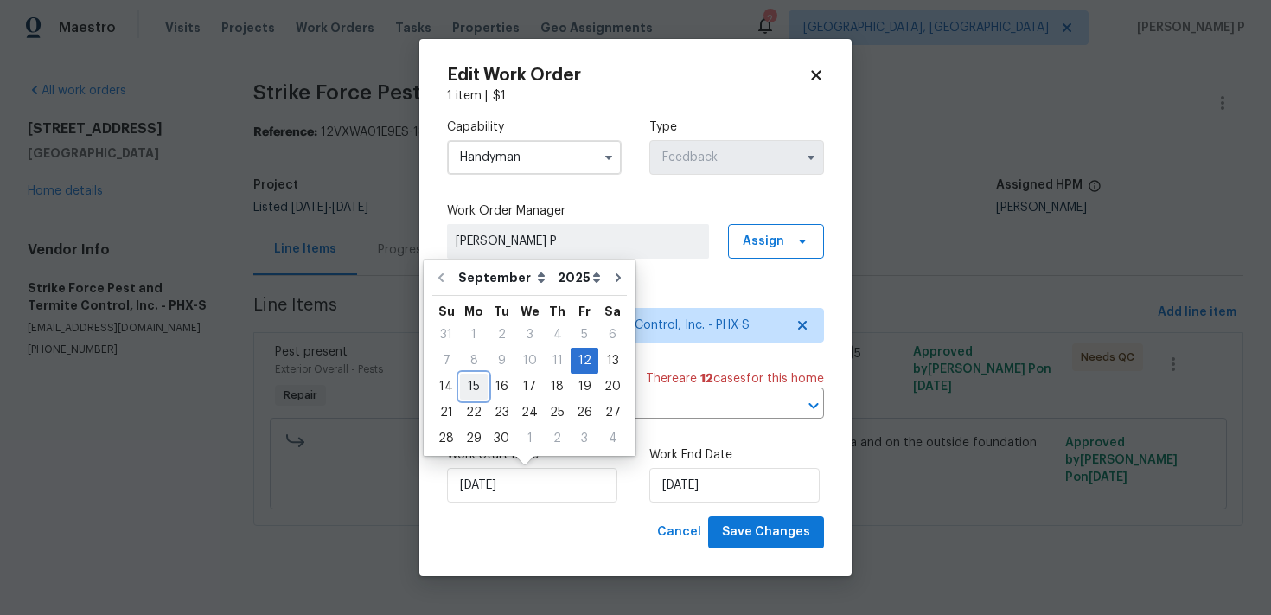
click at [463, 390] on div "15" at bounding box center [474, 386] width 28 height 24
type input "15/09/2025"
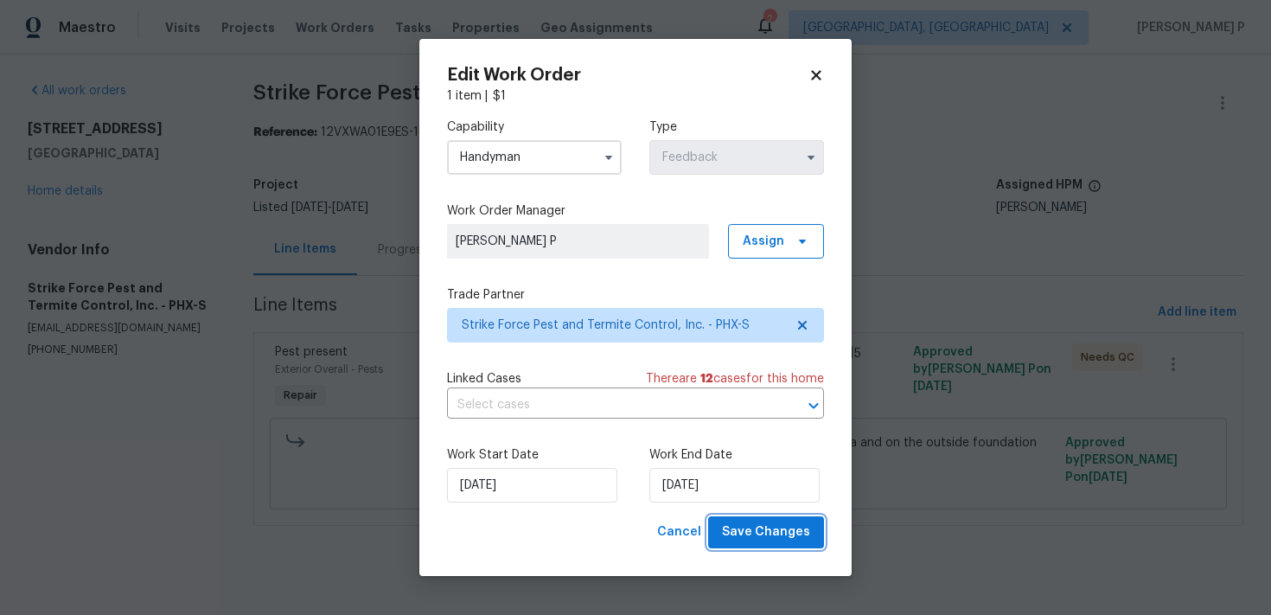
click at [737, 532] on span "Save Changes" at bounding box center [766, 532] width 88 height 22
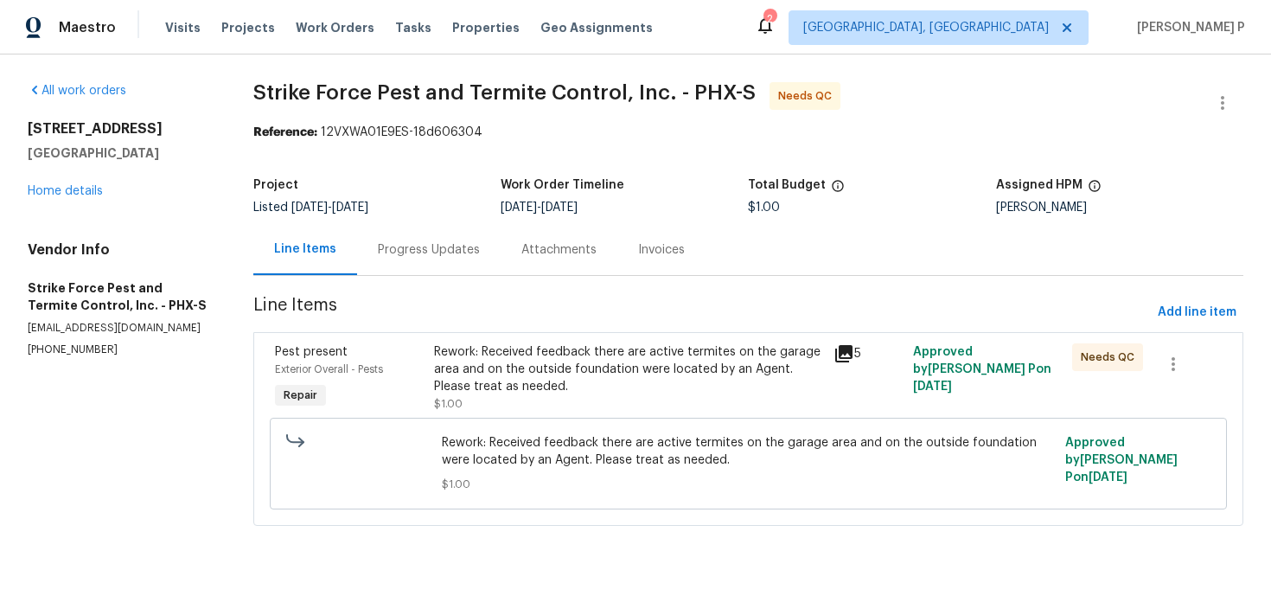
click at [564, 360] on div "Rework: Received feedback there are active termites on the garage area and on t…" at bounding box center [628, 369] width 388 height 52
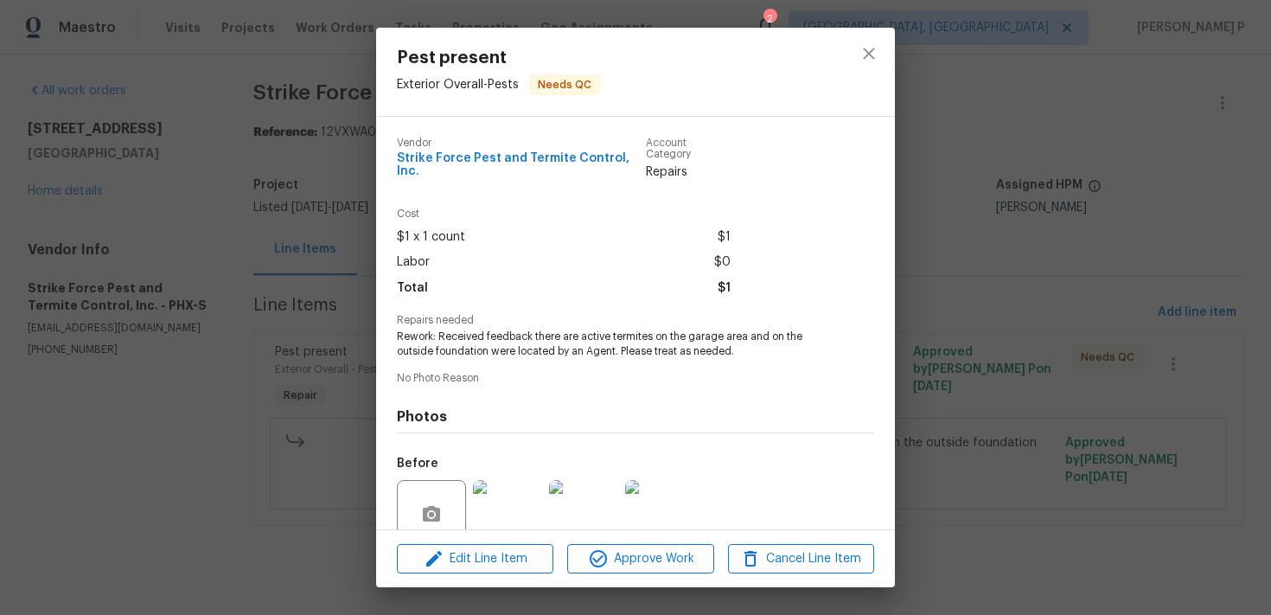
scroll to position [137, 0]
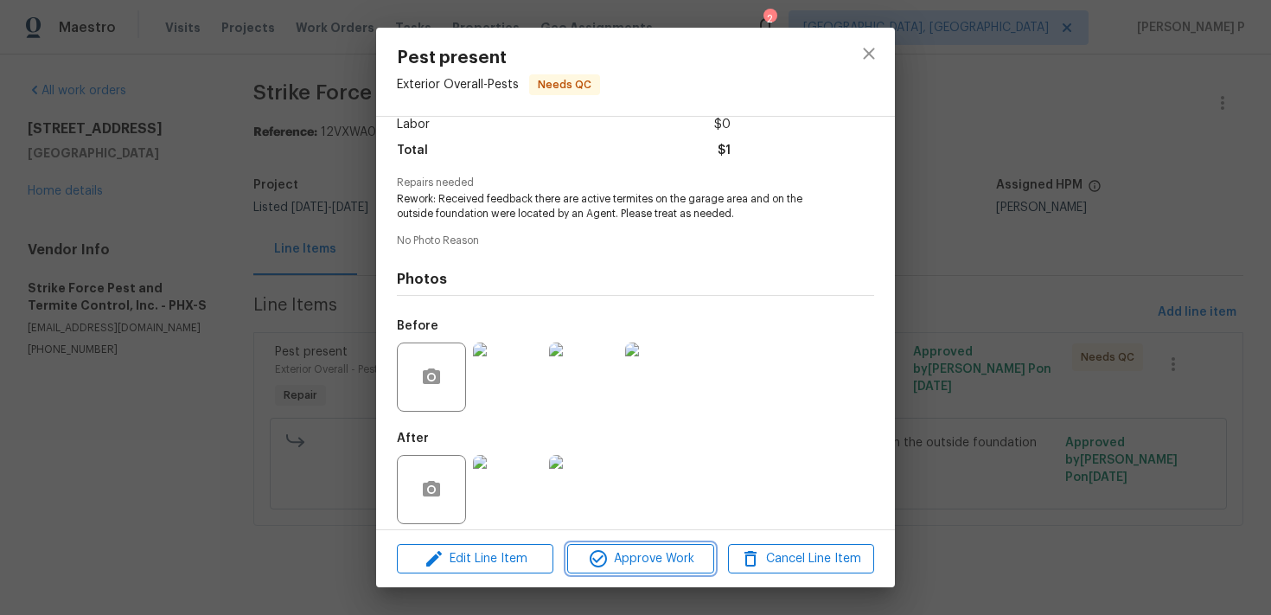
click at [646, 561] on span "Approve Work" at bounding box center [640, 559] width 136 height 22
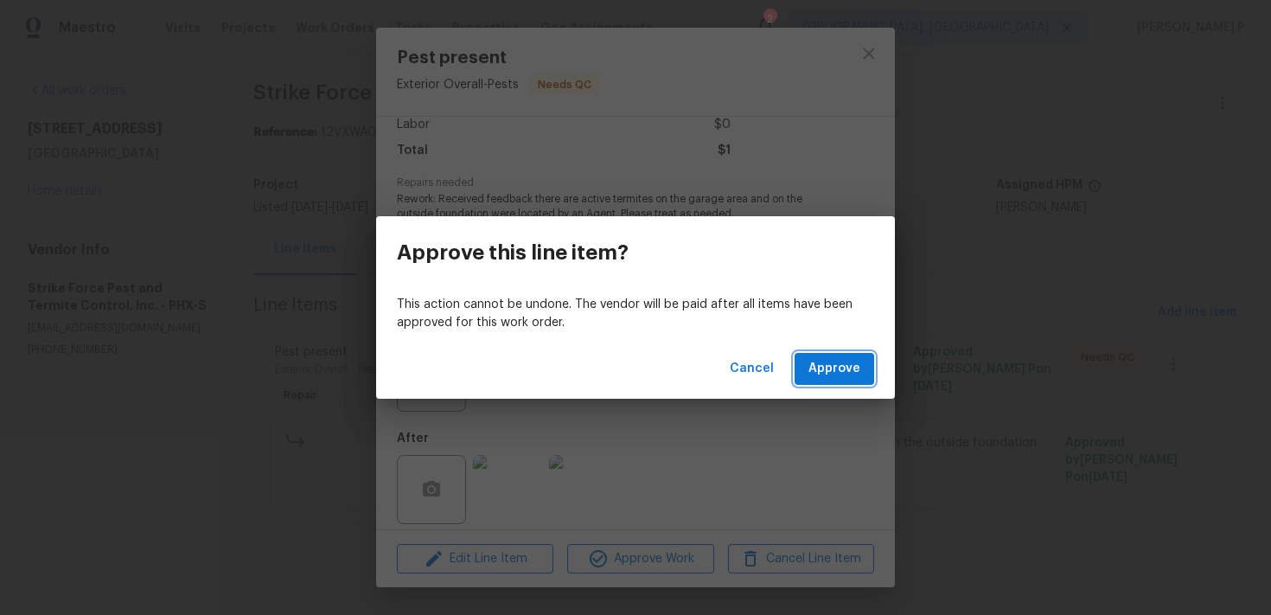
click at [826, 364] on span "Approve" at bounding box center [834, 369] width 52 height 22
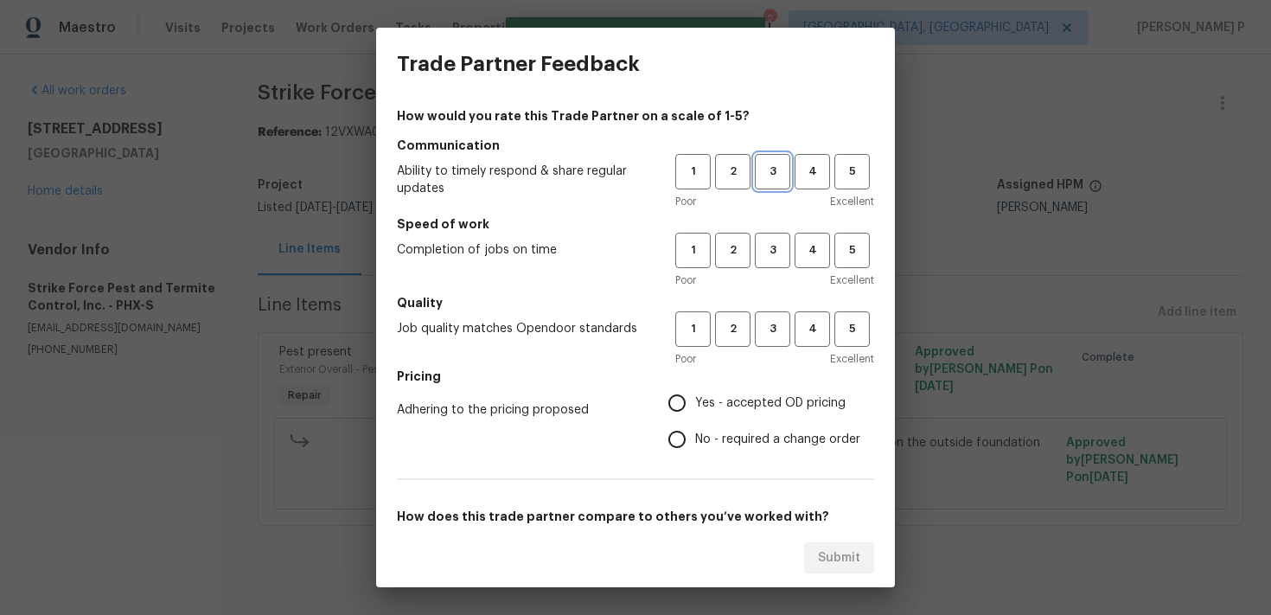
click at [773, 175] on span "3" at bounding box center [772, 172] width 32 height 20
click at [769, 258] on span "3" at bounding box center [772, 250] width 32 height 20
click at [781, 328] on span "3" at bounding box center [772, 329] width 32 height 20
click at [730, 424] on label "No - required a change order" at bounding box center [759, 439] width 201 height 36
click at [695, 424] on input "No - required a change order" at bounding box center [677, 439] width 36 height 36
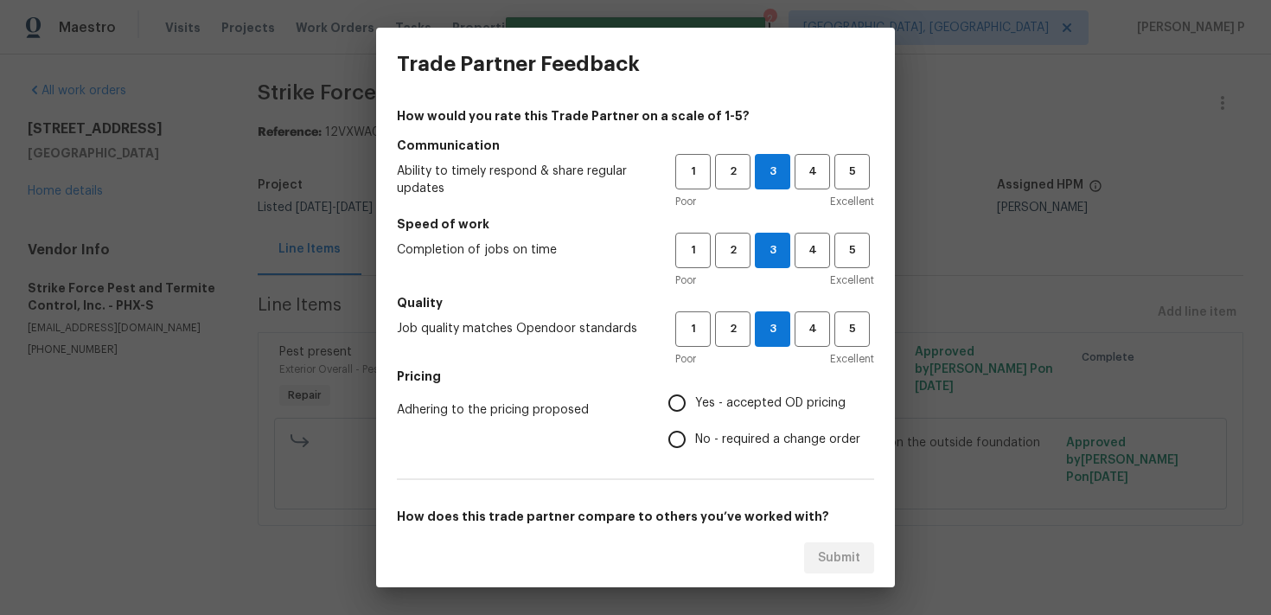
radio input "true"
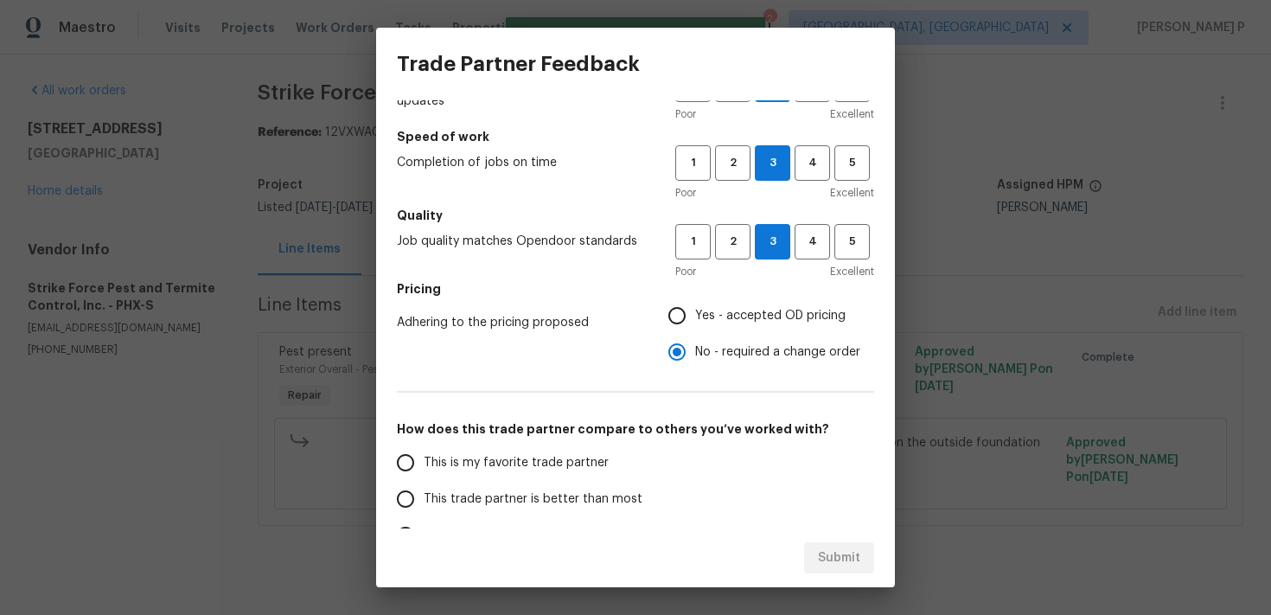
scroll to position [98, 0]
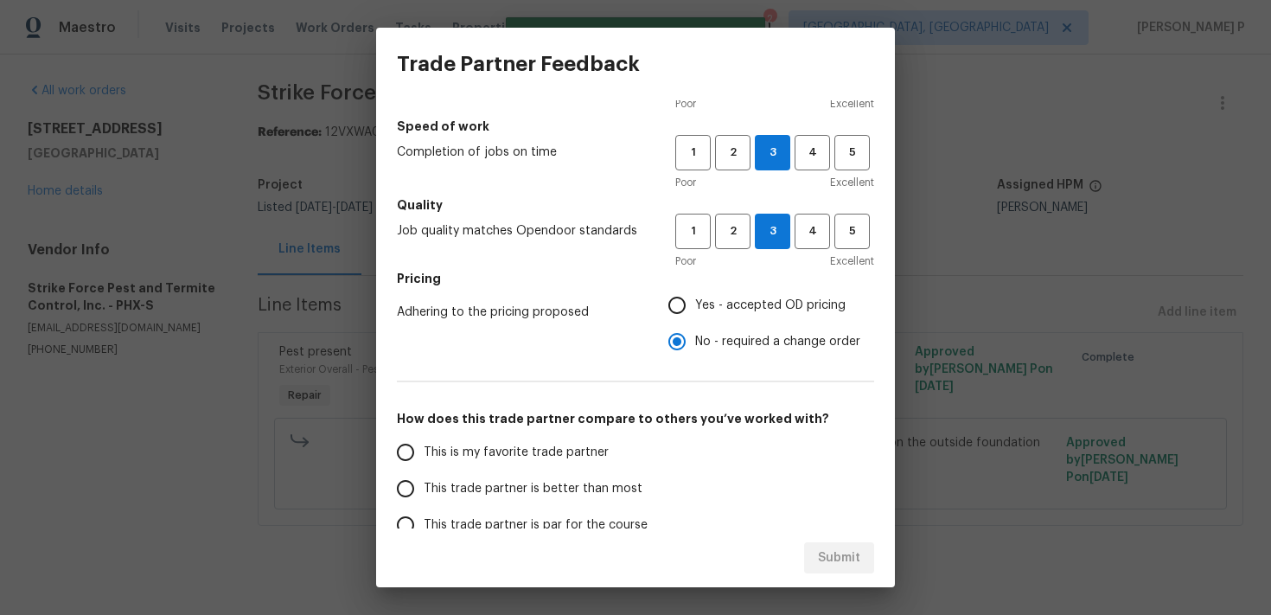
click at [737, 313] on span "Yes - accepted OD pricing" at bounding box center [770, 306] width 150 height 18
click at [695, 313] on input "Yes - accepted OD pricing" at bounding box center [677, 305] width 36 height 36
radio input "true"
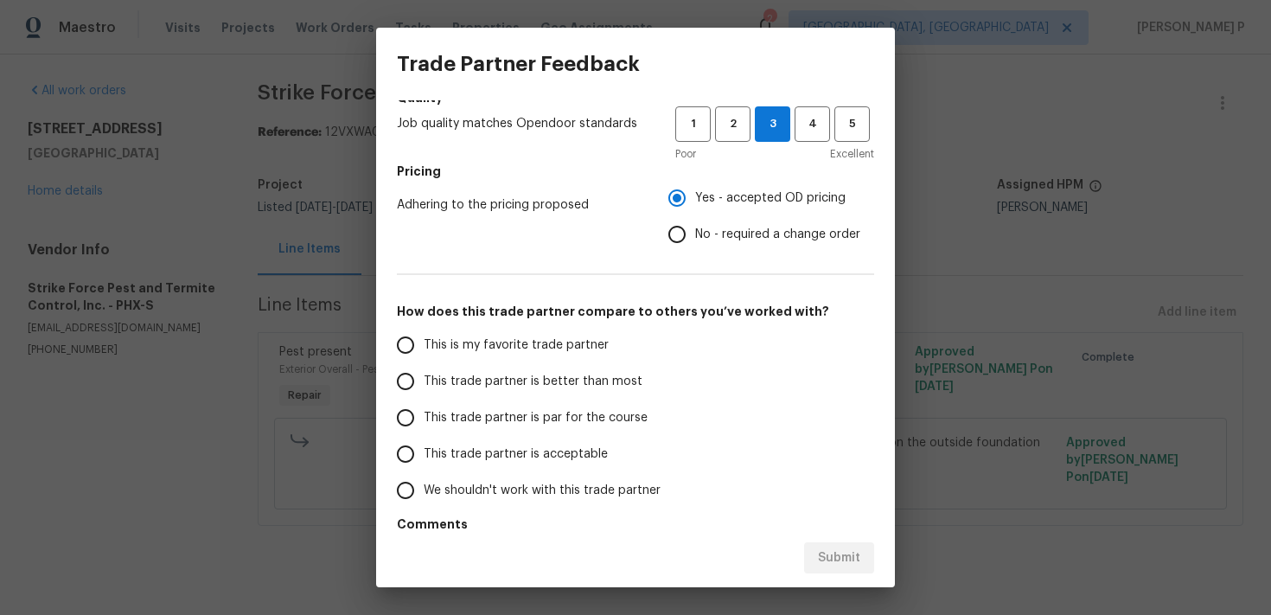
scroll to position [263, 0]
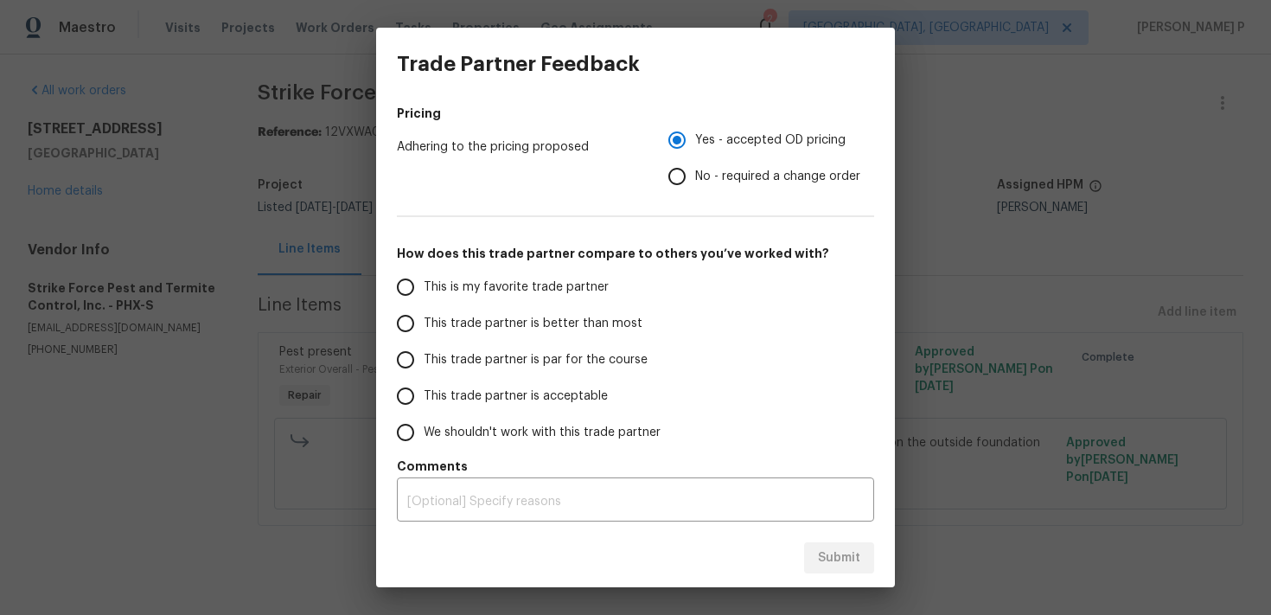
click at [514, 359] on span "This trade partner is par for the course" at bounding box center [536, 360] width 224 height 18
click at [424, 359] on input "This trade partner is par for the course" at bounding box center [405, 359] width 36 height 36
click at [840, 558] on span "Submit" at bounding box center [839, 558] width 42 height 22
radio input "true"
